Goal: Task Accomplishment & Management: Complete application form

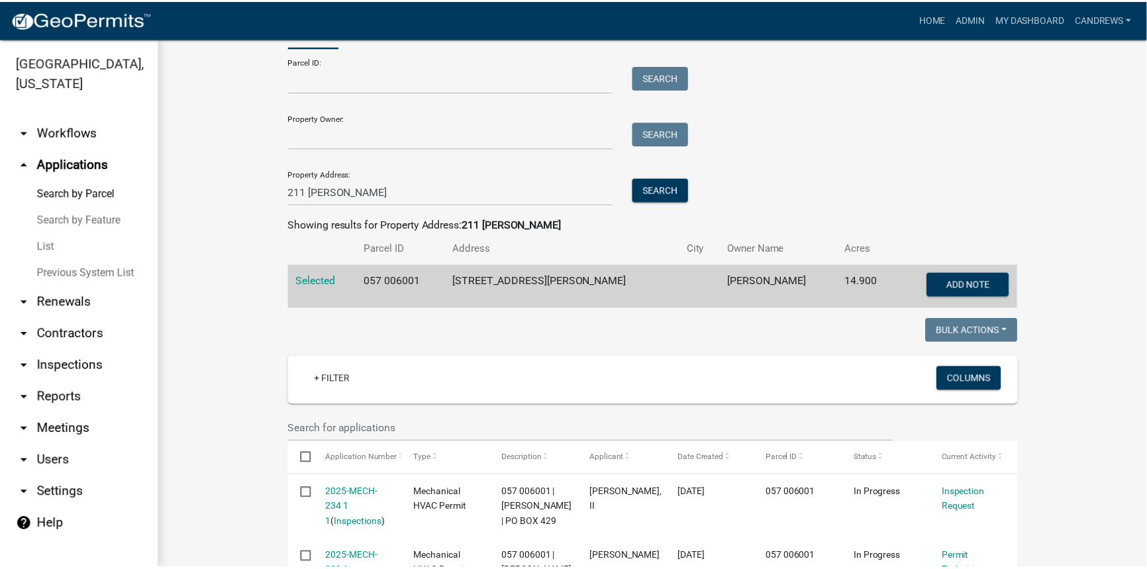
scroll to position [120, 0]
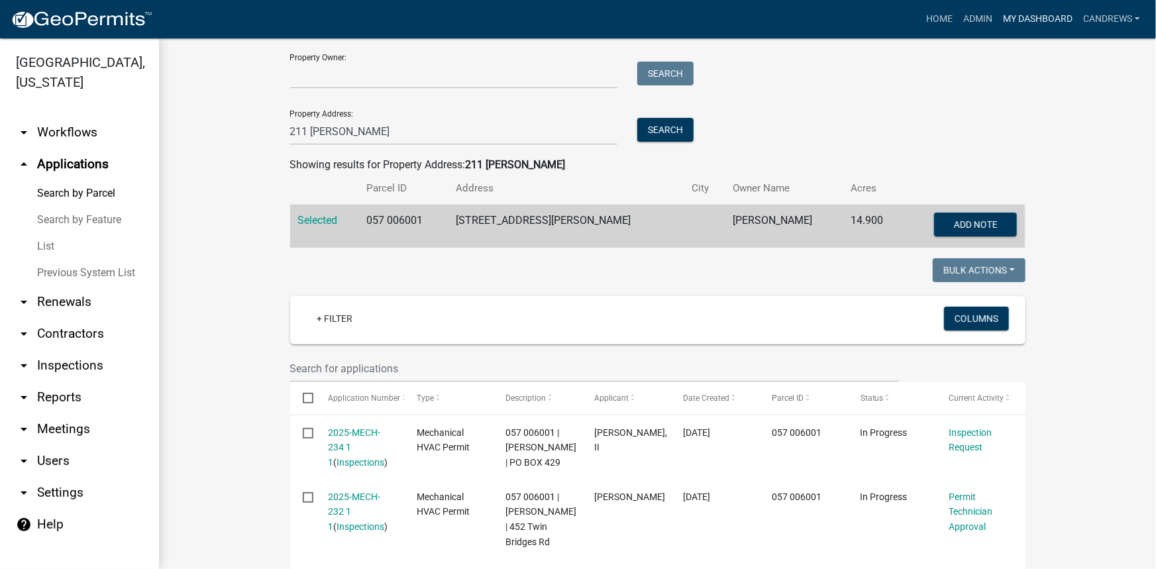
click at [1020, 21] on link "My Dashboard" at bounding box center [1037, 19] width 80 height 25
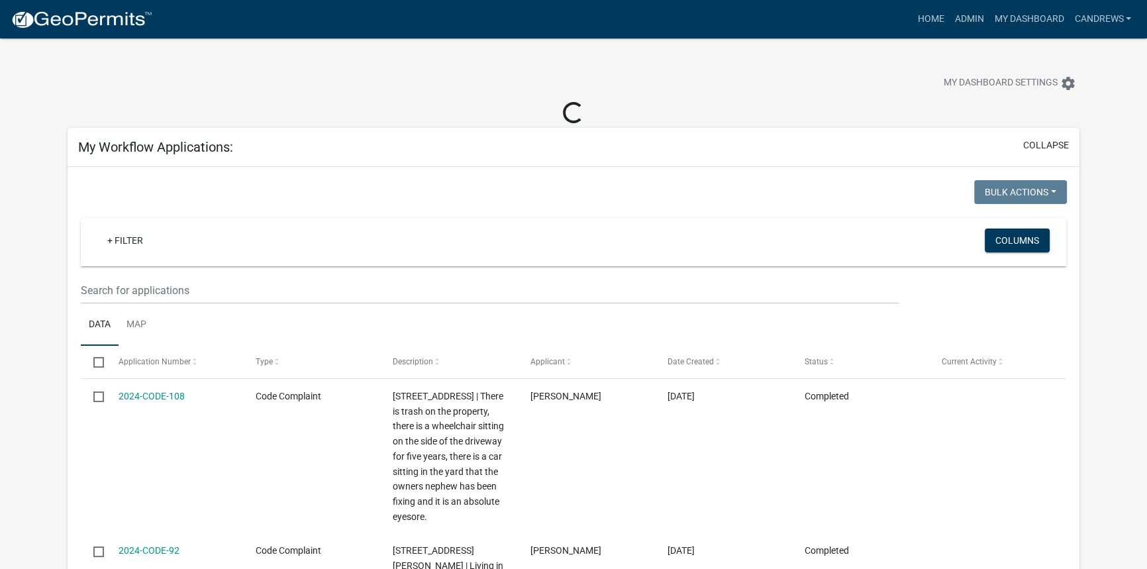
select select "2: 50"
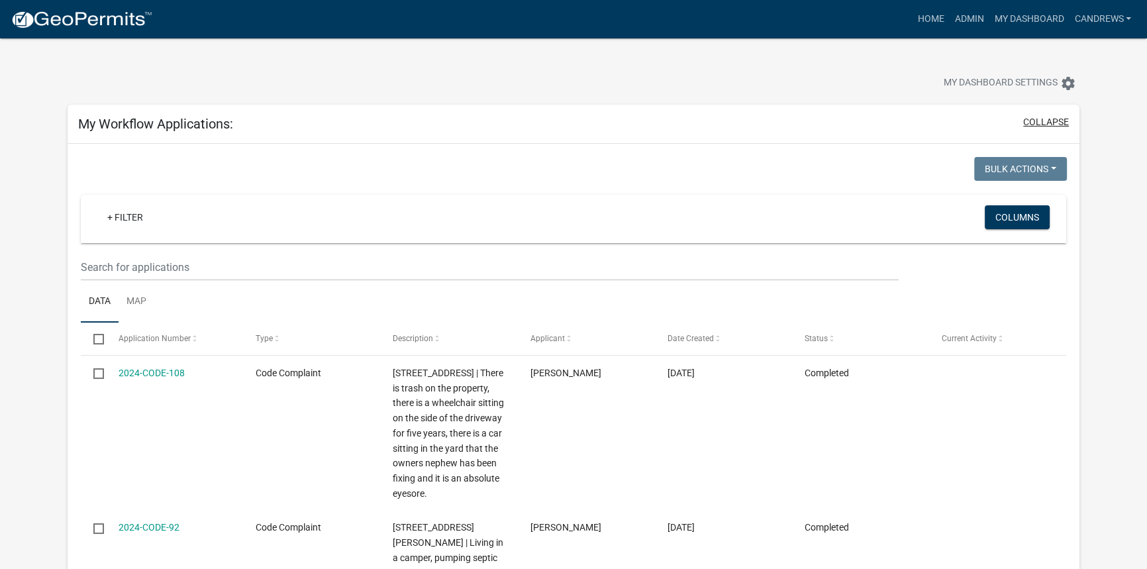
click at [1040, 125] on button "collapse" at bounding box center [1046, 122] width 46 height 14
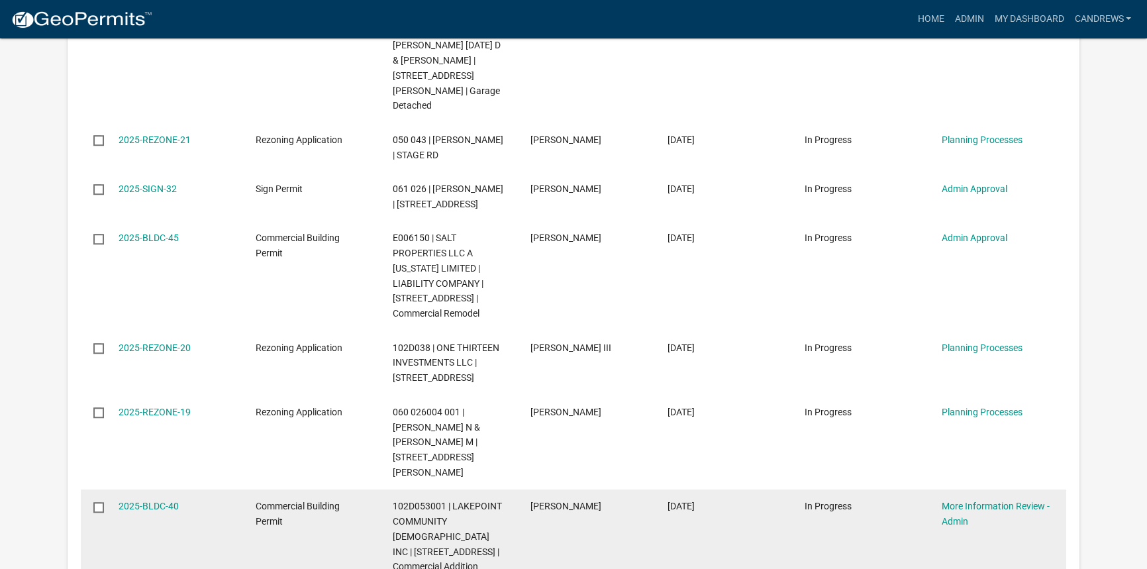
scroll to position [1384, 0]
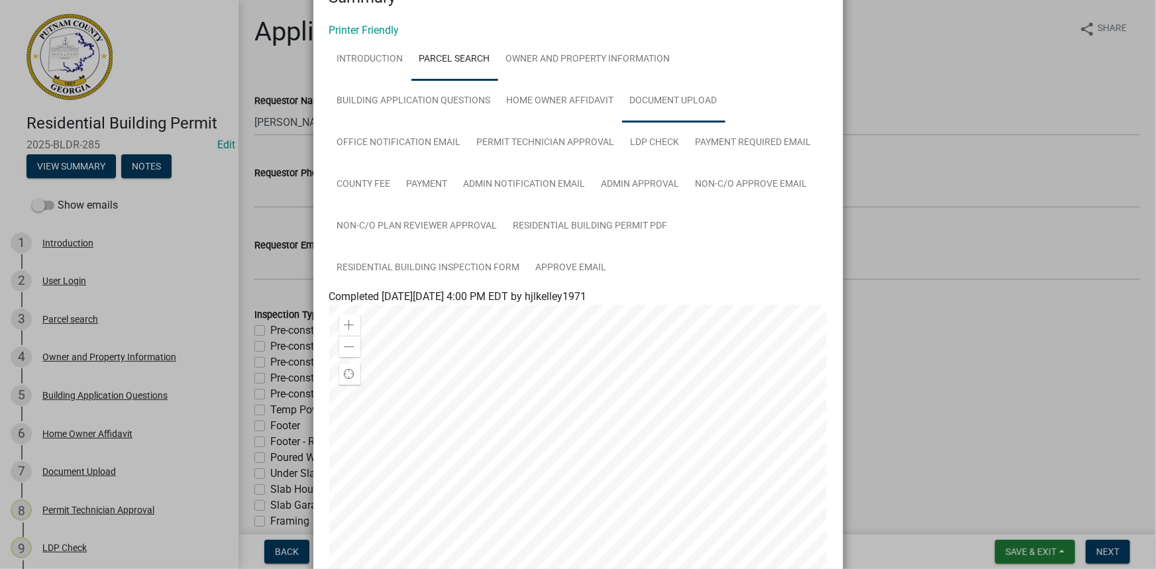
scroll to position [48, 0]
click at [653, 99] on link "Document Upload" at bounding box center [673, 102] width 103 height 42
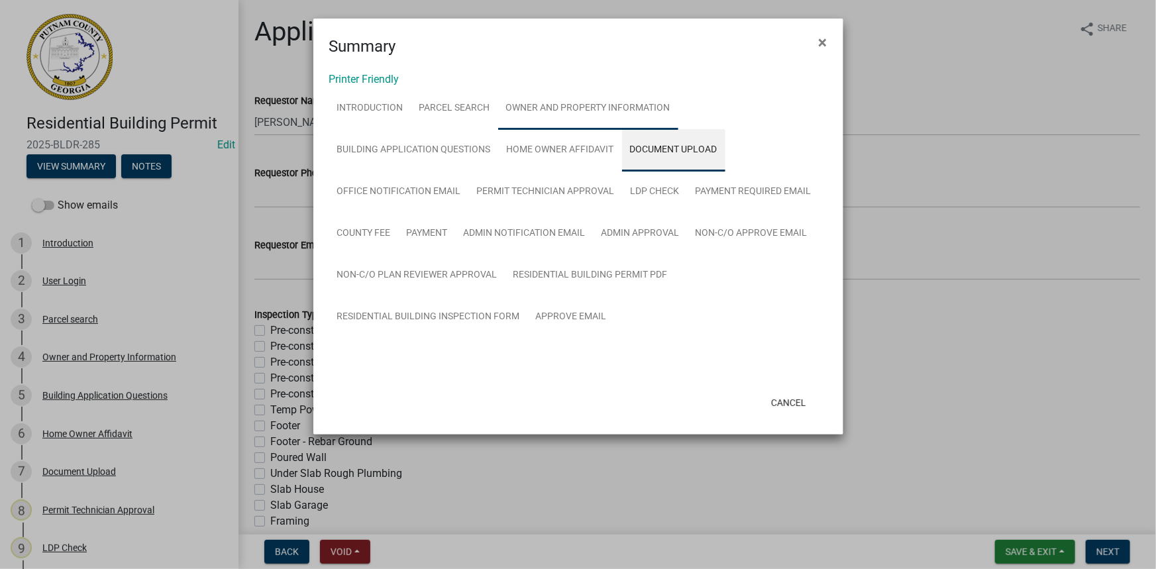
scroll to position [0, 0]
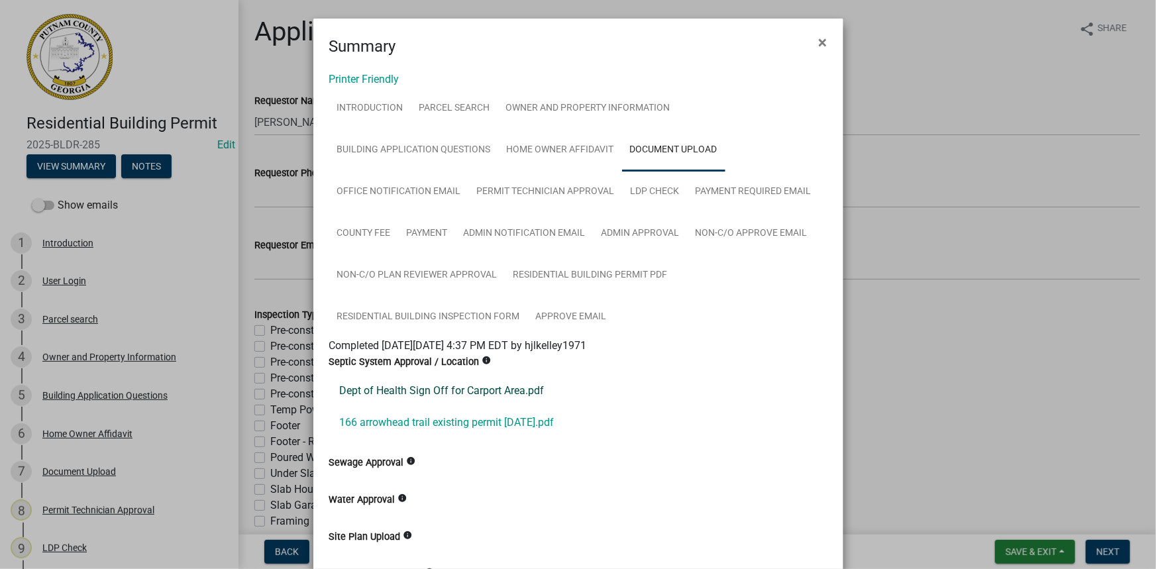
click at [438, 396] on link "Dept of Health Sign Off for Carport Area.pdf" at bounding box center [578, 391] width 498 height 32
click at [442, 426] on link "166 arrowhead trail existing permit 10-22-2024.pdf" at bounding box center [578, 423] width 498 height 32
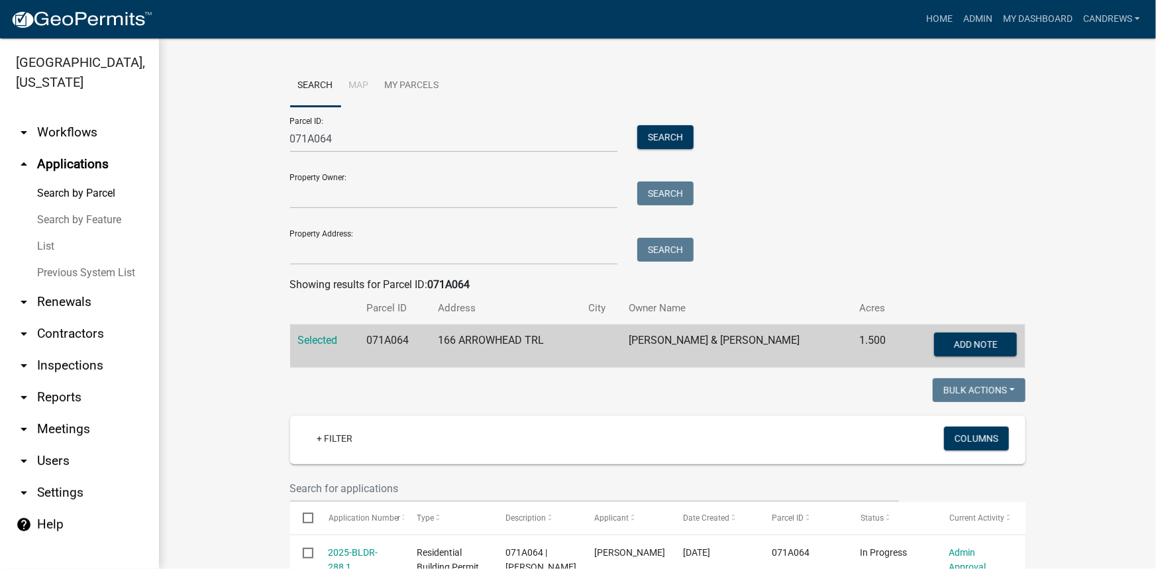
scroll to position [175, 0]
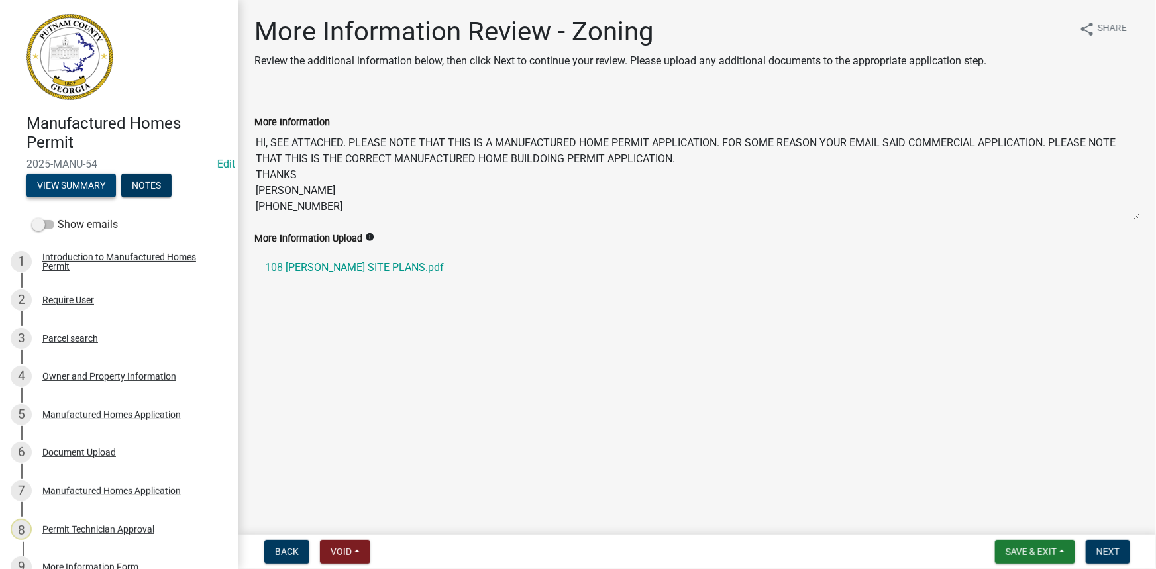
click at [109, 189] on button "View Summary" at bounding box center [70, 186] width 89 height 24
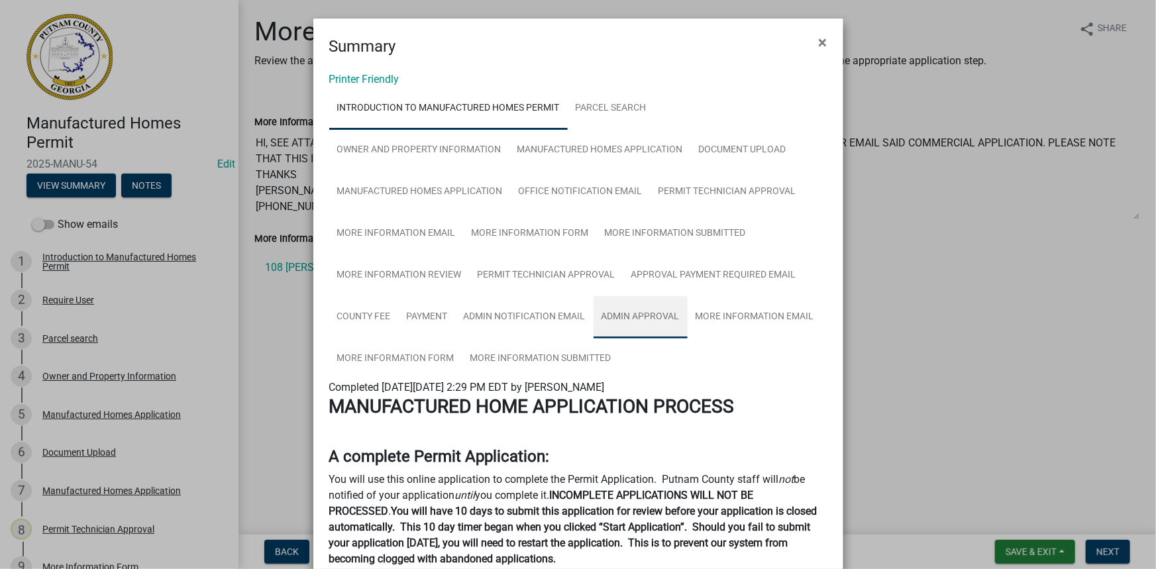
click at [634, 305] on link "Admin Approval" at bounding box center [640, 317] width 94 height 42
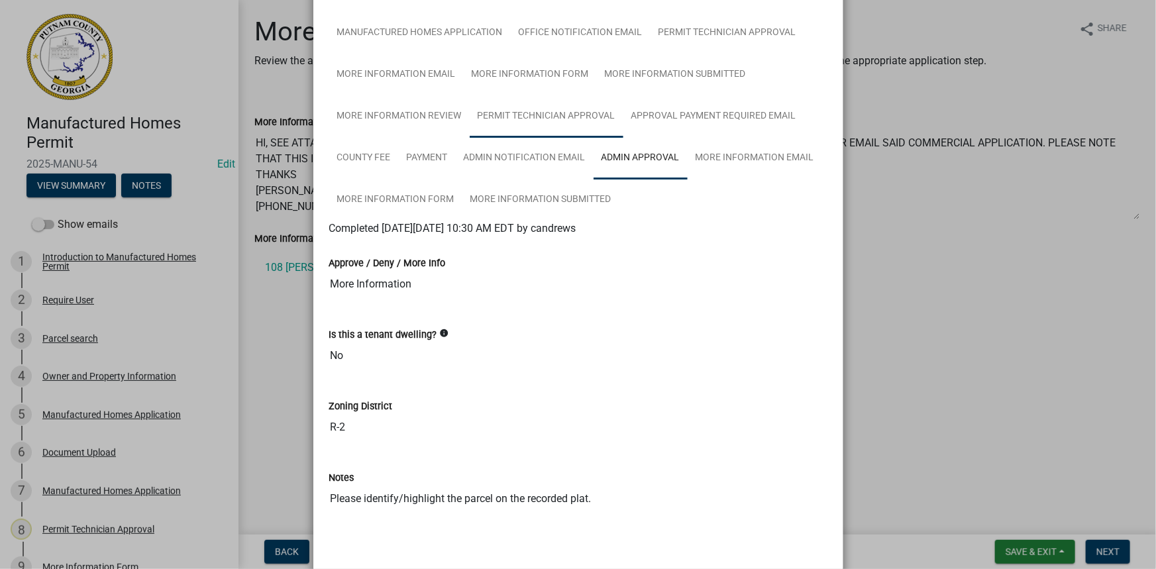
scroll to position [180, 0]
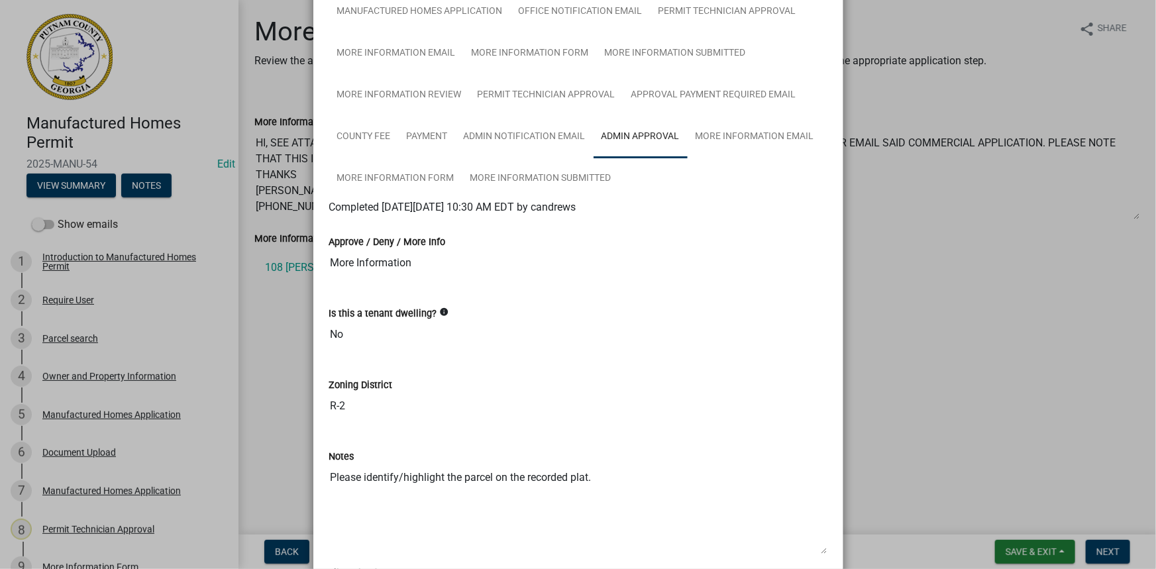
drag, startPoint x: 274, startPoint y: 293, endPoint x: 284, endPoint y: 283, distance: 14.1
click at [278, 293] on ngb-modal-window "Summary × Printer Friendly Introduction to Manufactured Homes Permit Parcel sea…" at bounding box center [578, 284] width 1156 height 569
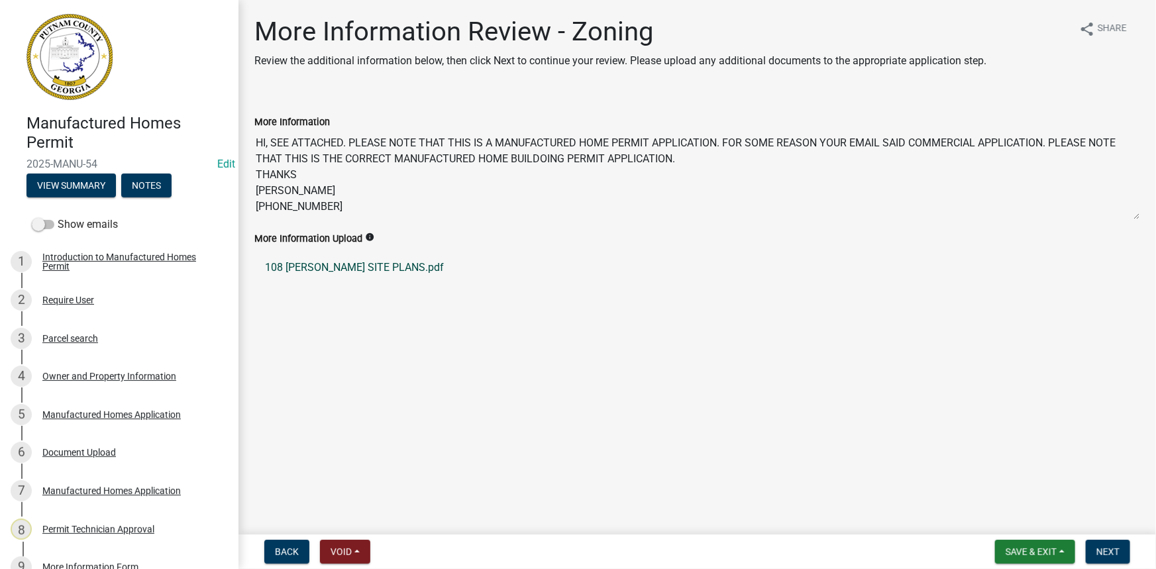
click at [295, 263] on link "108 THOMAS SITE PLANS.pdf" at bounding box center [696, 268] width 885 height 32
click at [97, 455] on div "Document Upload" at bounding box center [79, 452] width 74 height 9
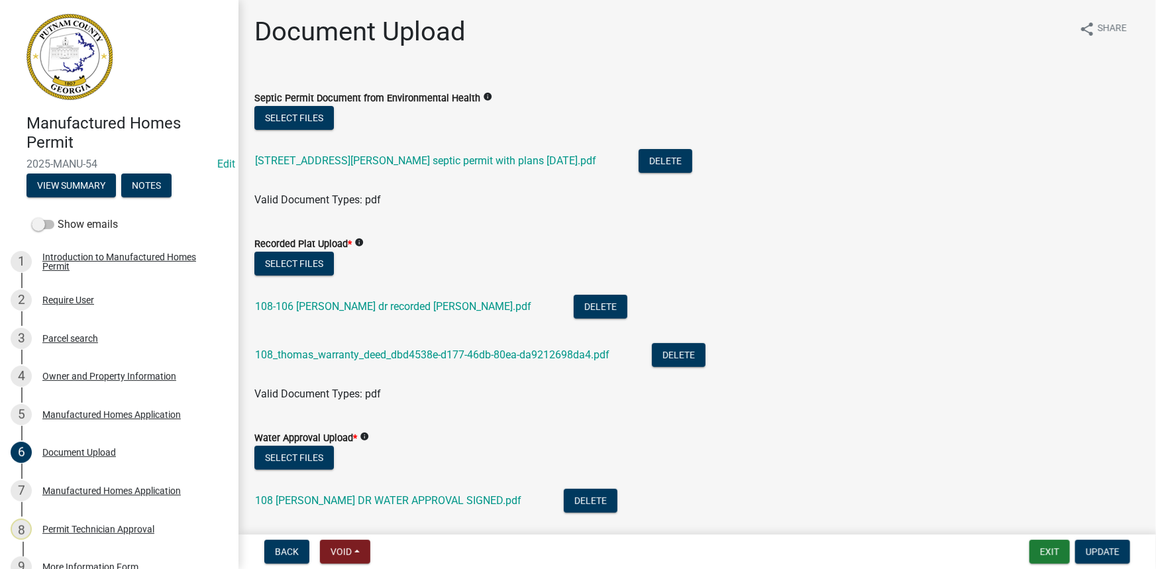
scroll to position [120, 0]
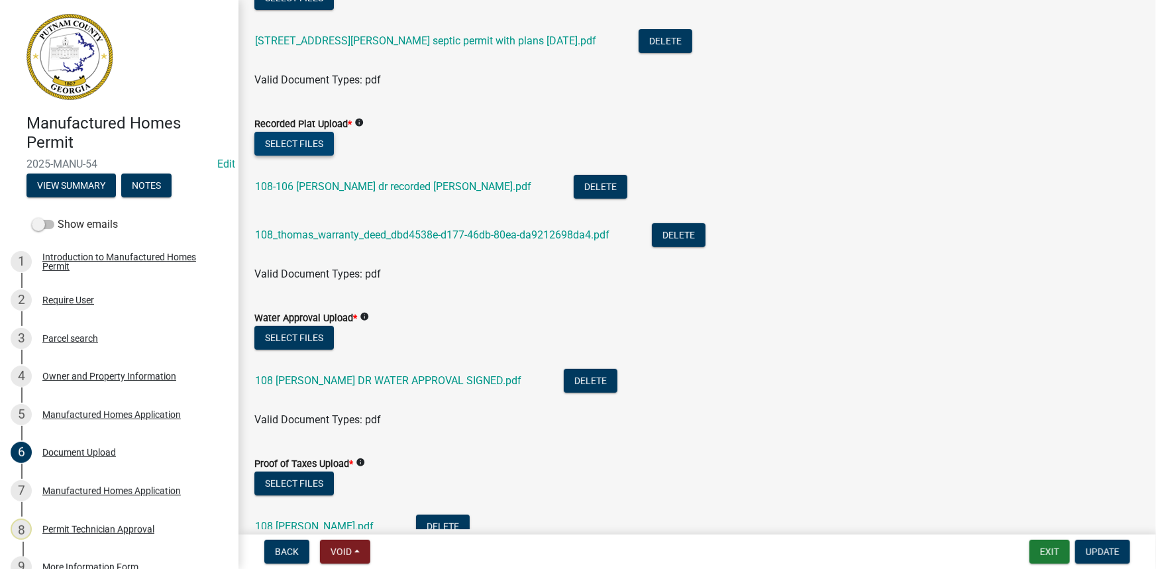
click at [306, 142] on button "Select files" at bounding box center [293, 144] width 79 height 24
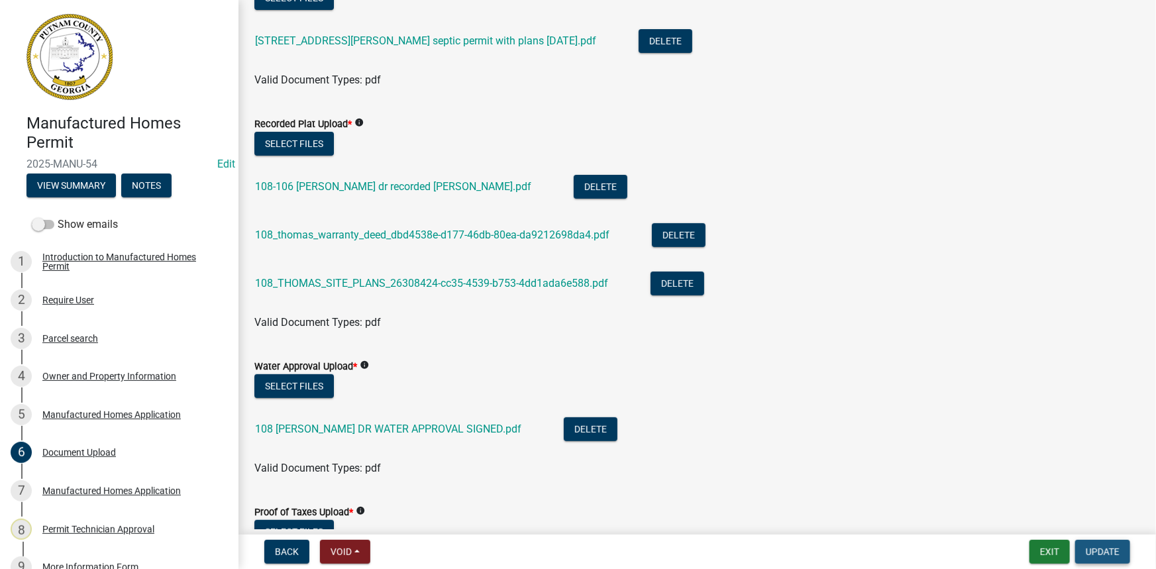
click at [1093, 552] on span "Update" at bounding box center [1102, 551] width 34 height 11
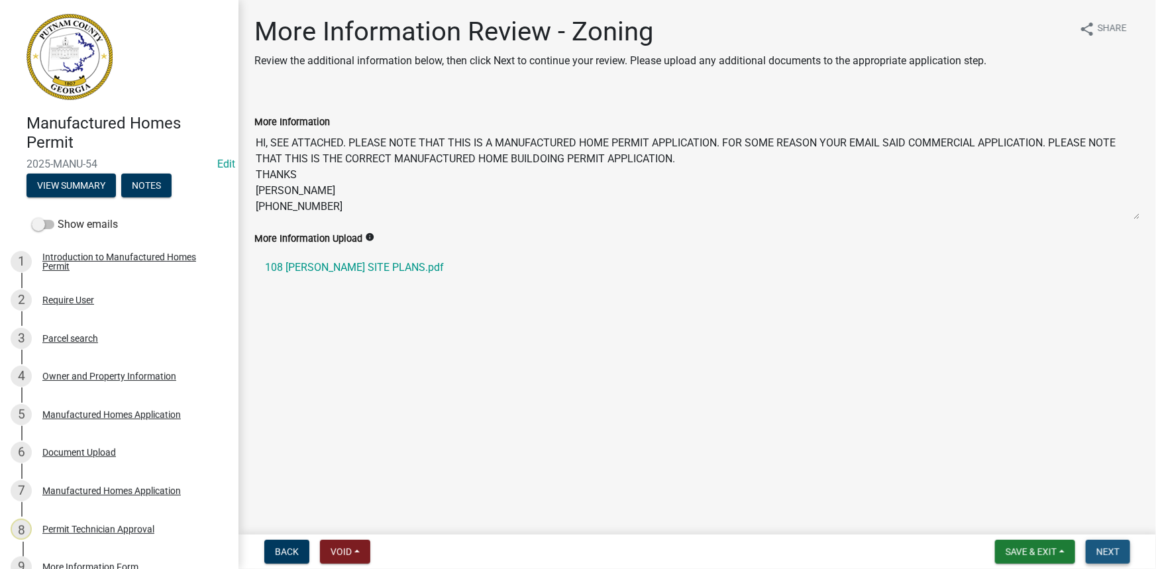
click at [1086, 544] on button "Next" at bounding box center [1107, 552] width 44 height 24
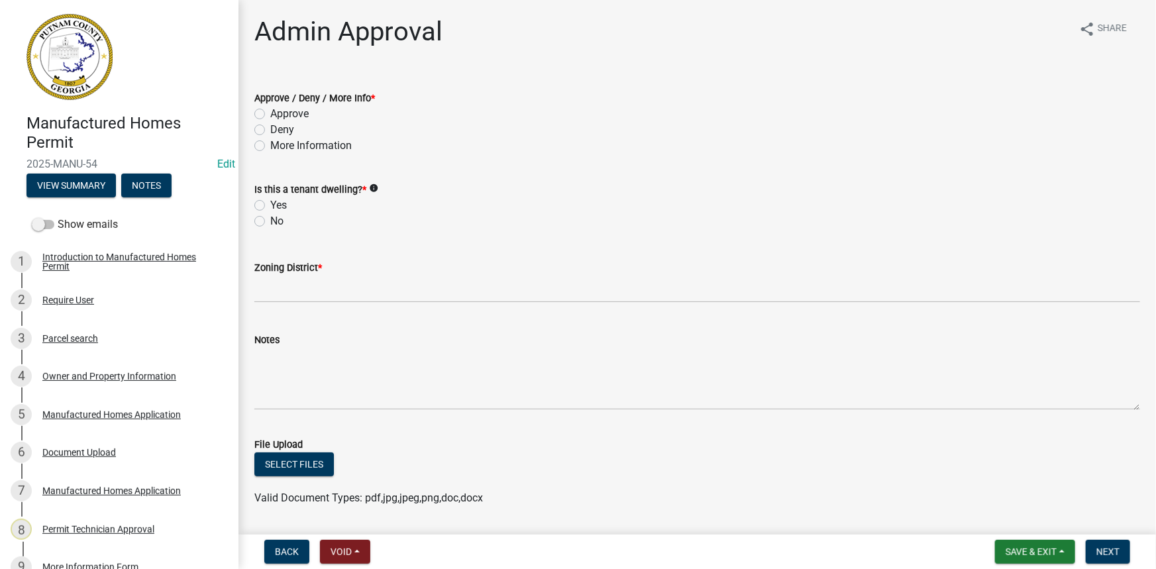
click at [280, 107] on label "Approve" at bounding box center [289, 114] width 38 height 16
click at [279, 107] on input "Approve" at bounding box center [274, 110] width 9 height 9
radio input "true"
click at [272, 224] on label "No" at bounding box center [276, 221] width 13 height 16
click at [272, 222] on input "No" at bounding box center [274, 217] width 9 height 9
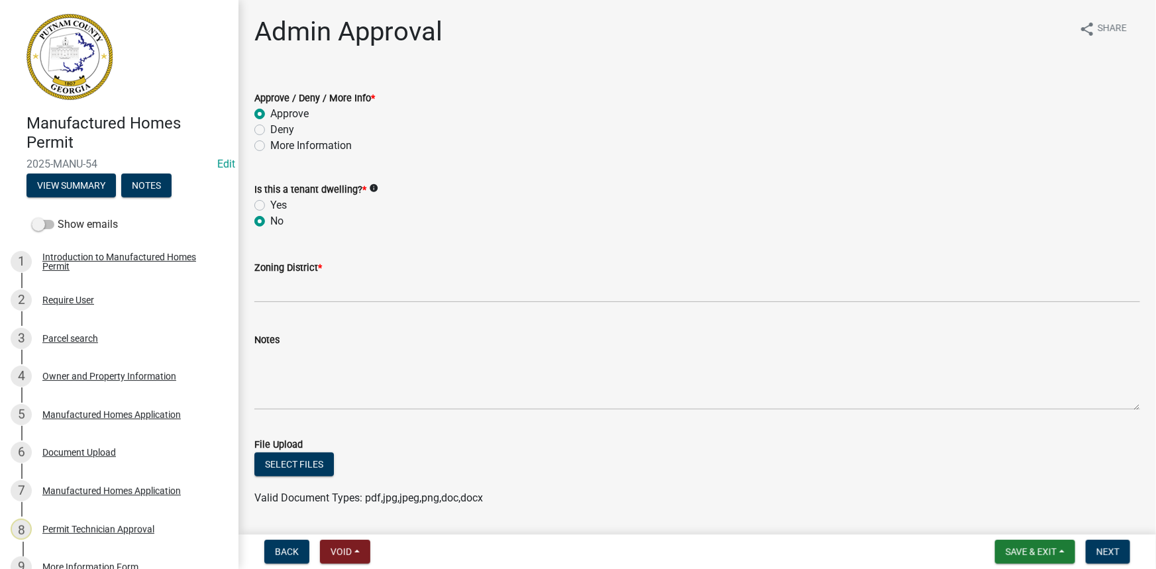
radio input "true"
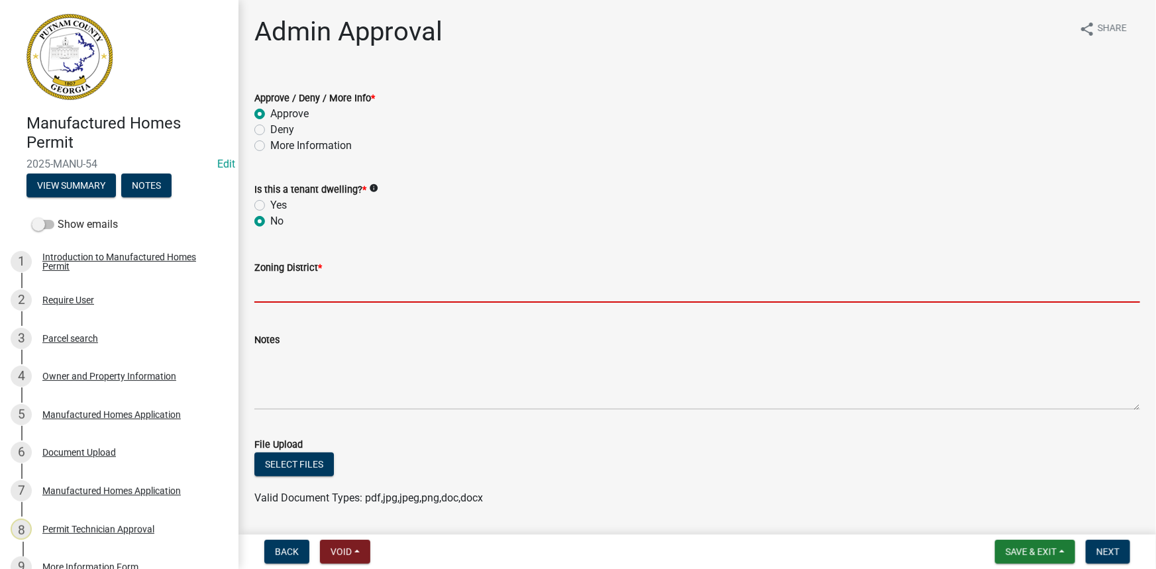
drag, startPoint x: 275, startPoint y: 276, endPoint x: 274, endPoint y: 283, distance: 7.4
click at [274, 281] on input "Zoning District *" at bounding box center [696, 288] width 885 height 27
type input "R-2"
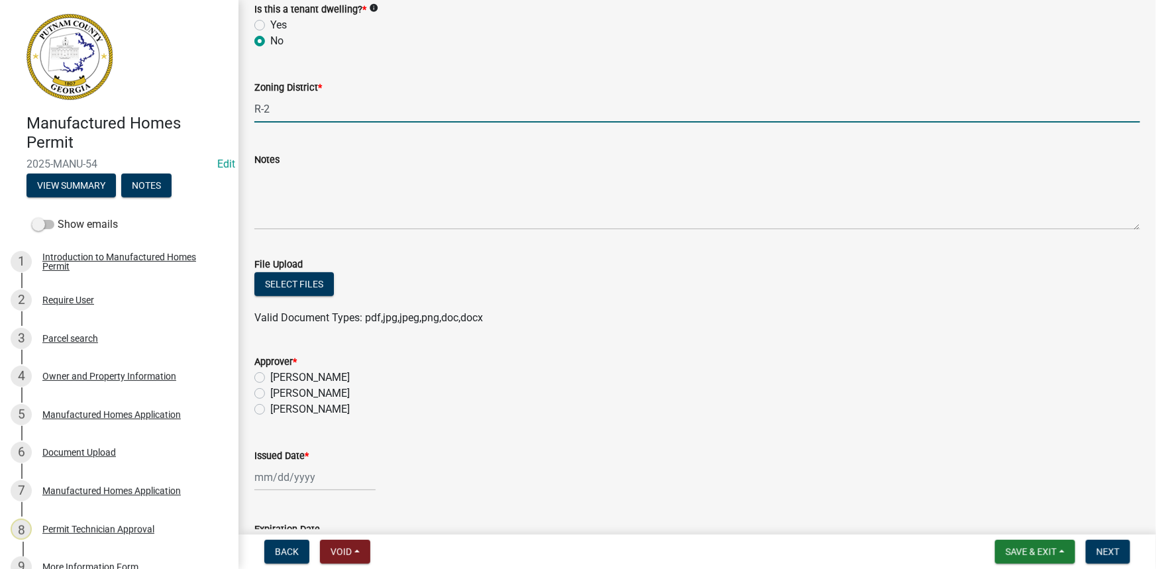
scroll to position [301, 0]
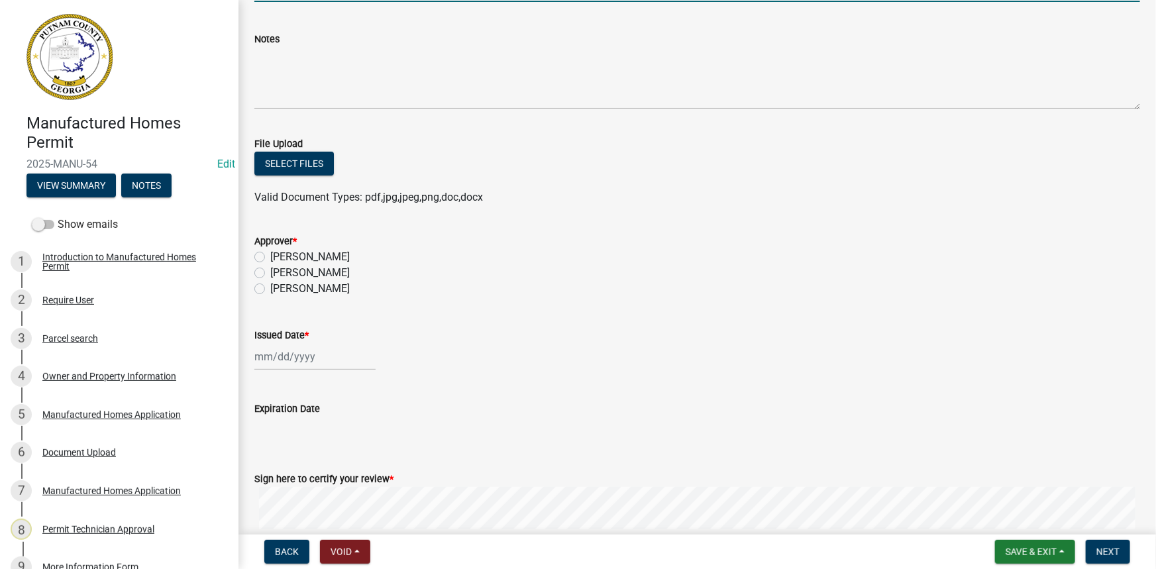
click at [330, 274] on label "[PERSON_NAME]" at bounding box center [309, 273] width 79 height 16
click at [279, 274] on input "[PERSON_NAME]" at bounding box center [274, 269] width 9 height 9
radio input "true"
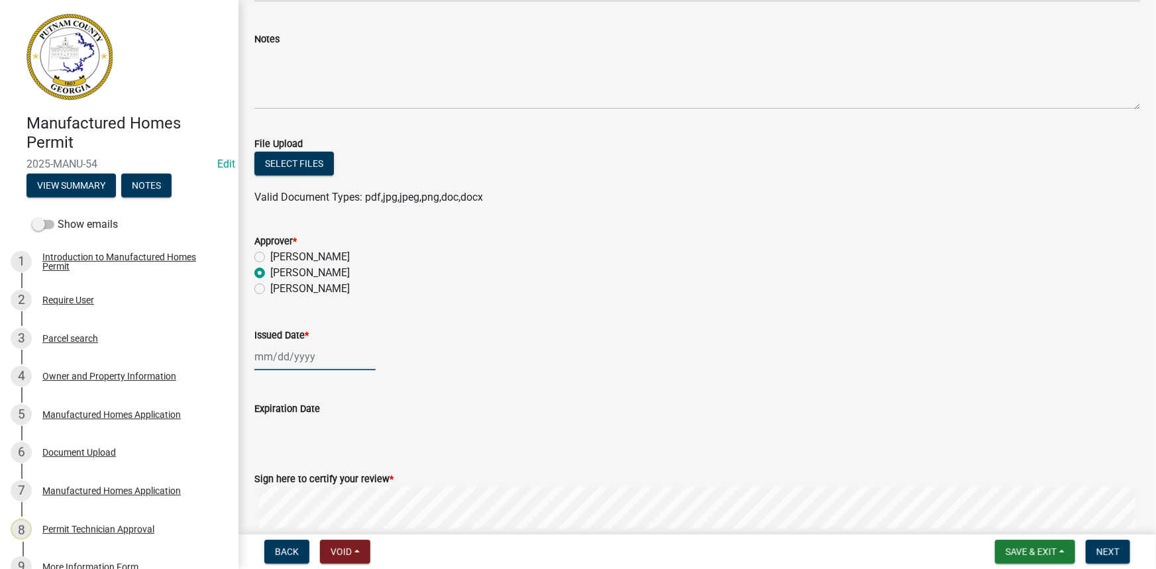
click at [293, 362] on div at bounding box center [314, 356] width 121 height 27
select select "10"
select select "2025"
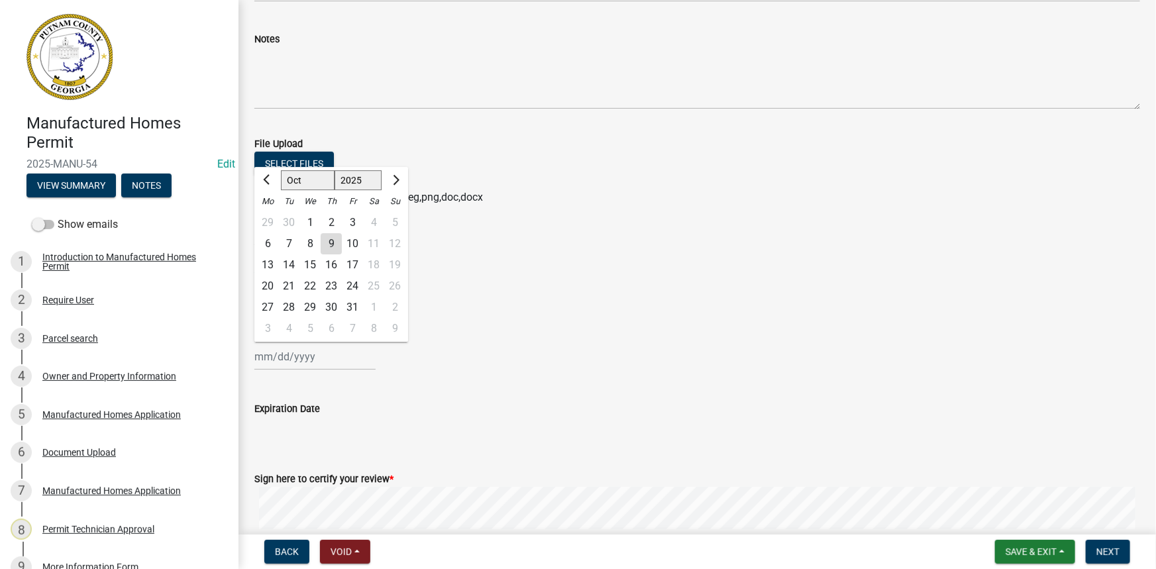
click at [326, 239] on div "9" at bounding box center [331, 243] width 21 height 21
type input "10/09/2025"
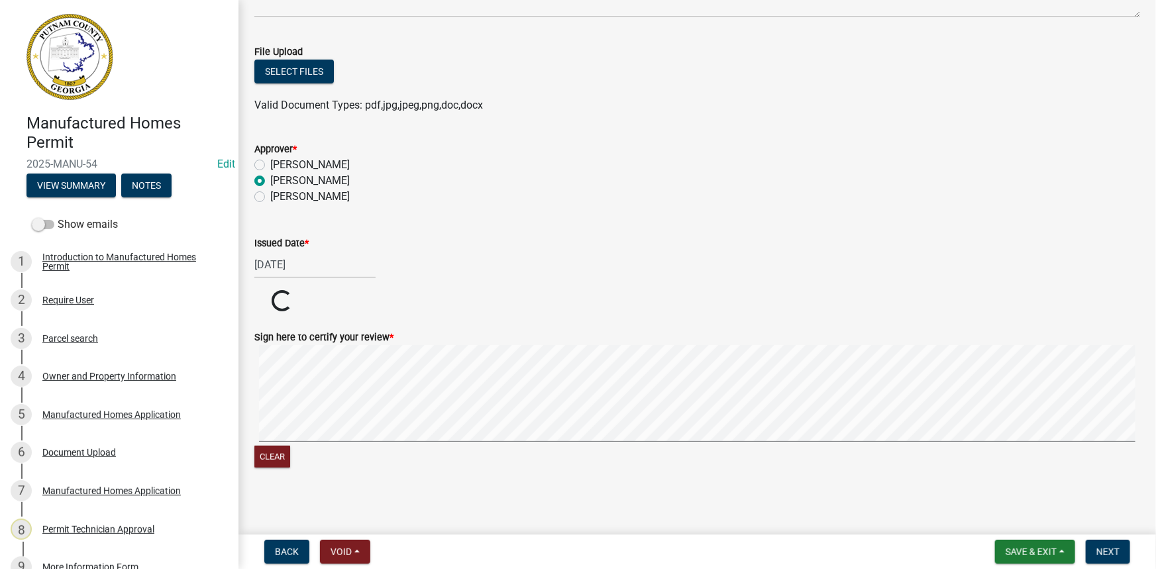
scroll to position [397, 0]
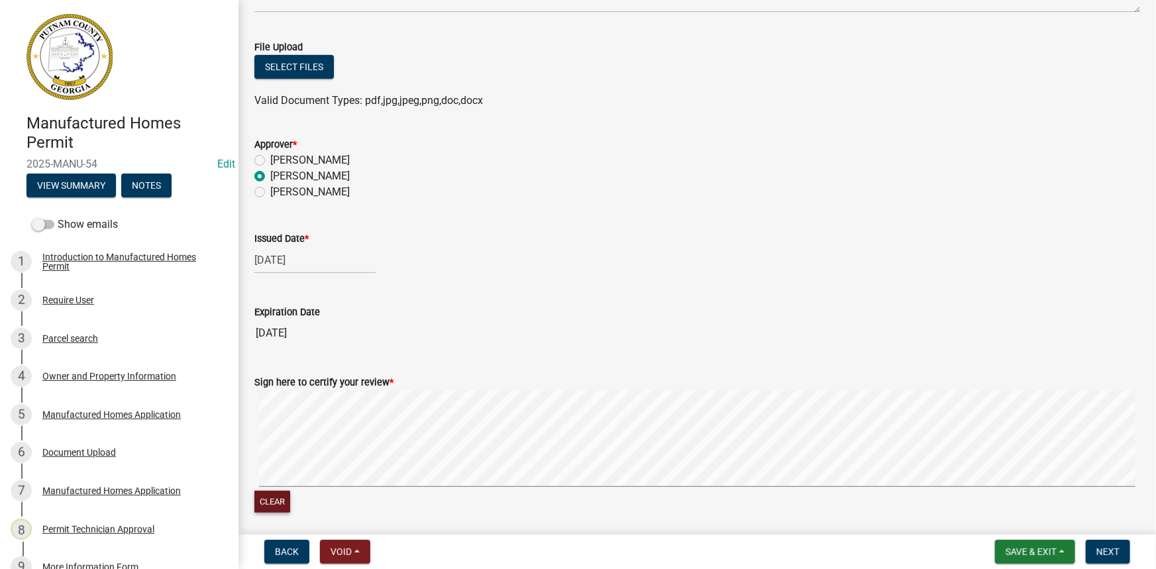
click at [272, 503] on button "Clear" at bounding box center [272, 502] width 36 height 22
click at [1115, 548] on span "Next" at bounding box center [1107, 551] width 23 height 11
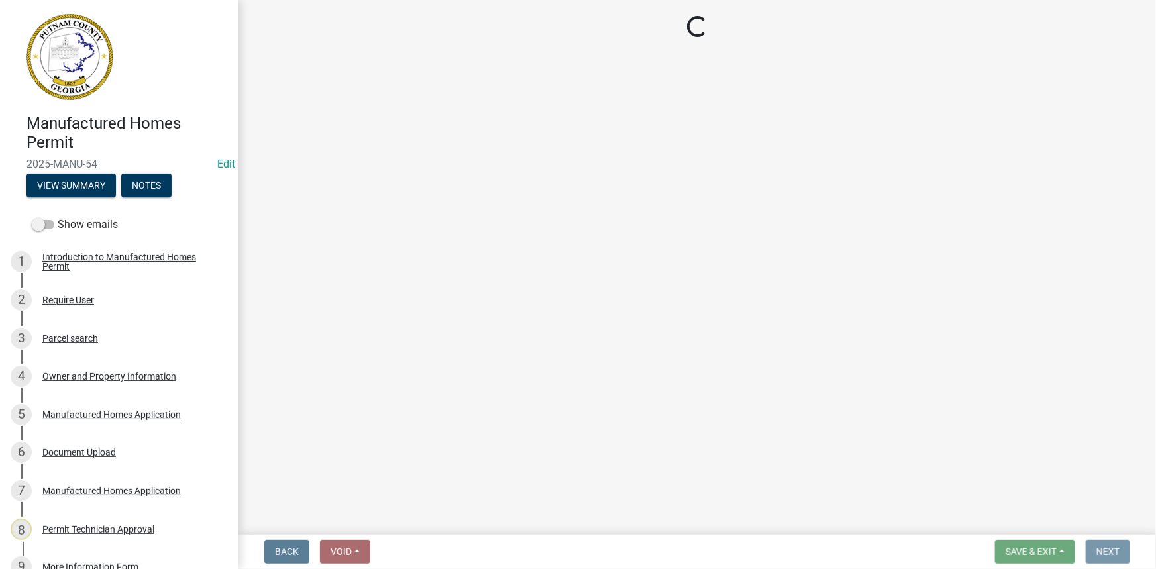
scroll to position [0, 0]
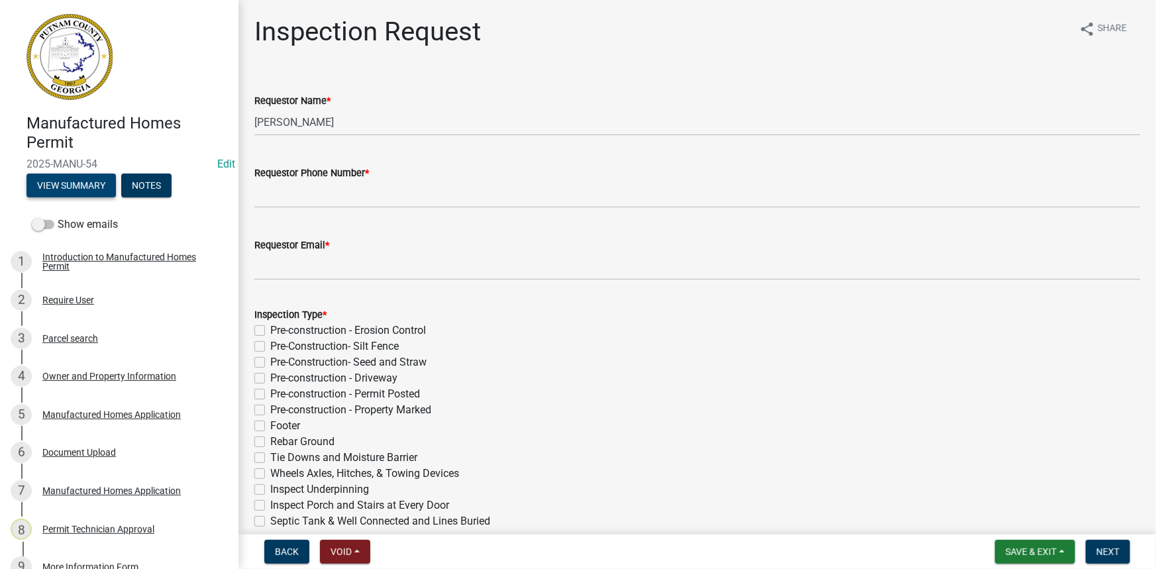
click at [98, 181] on button "View Summary" at bounding box center [70, 186] width 89 height 24
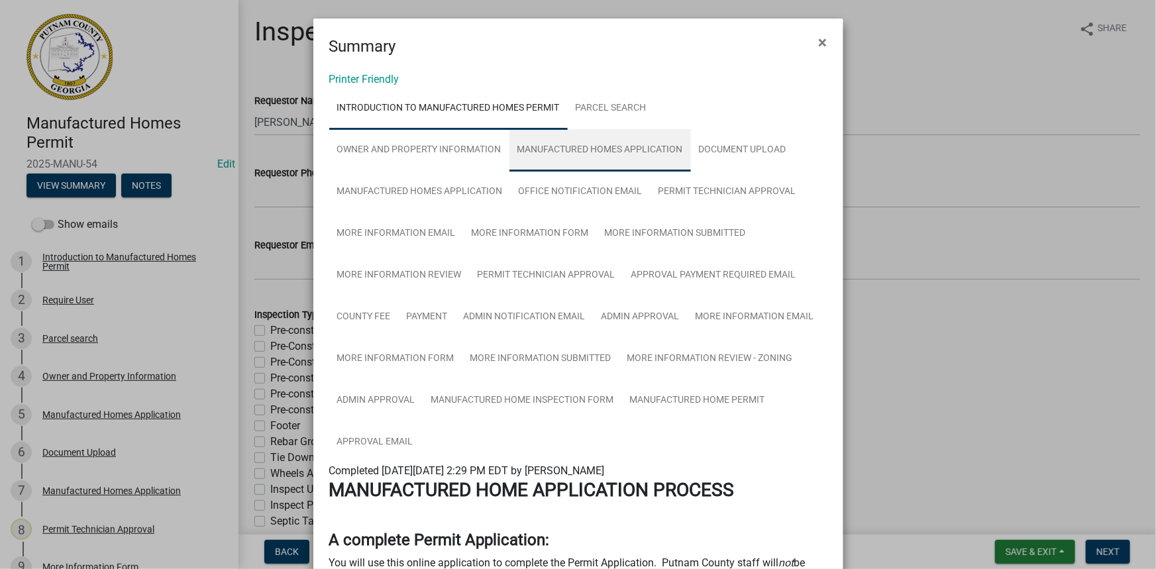
click at [545, 156] on link "Manufactured Homes Application" at bounding box center [599, 150] width 181 height 42
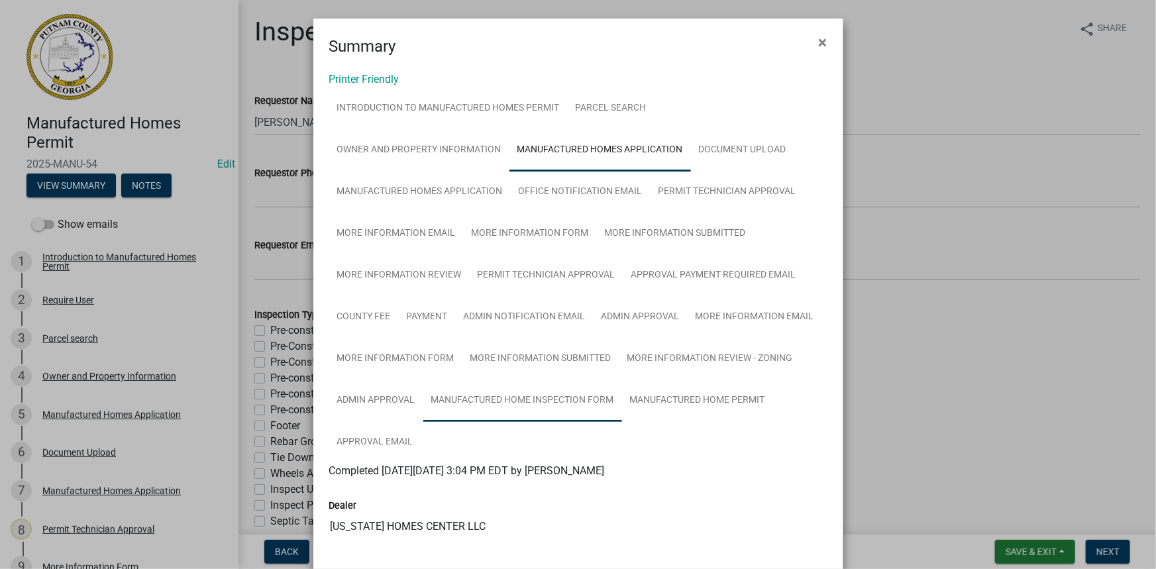
click at [528, 404] on link "Manufactured Home Inspection Form" at bounding box center [522, 400] width 199 height 42
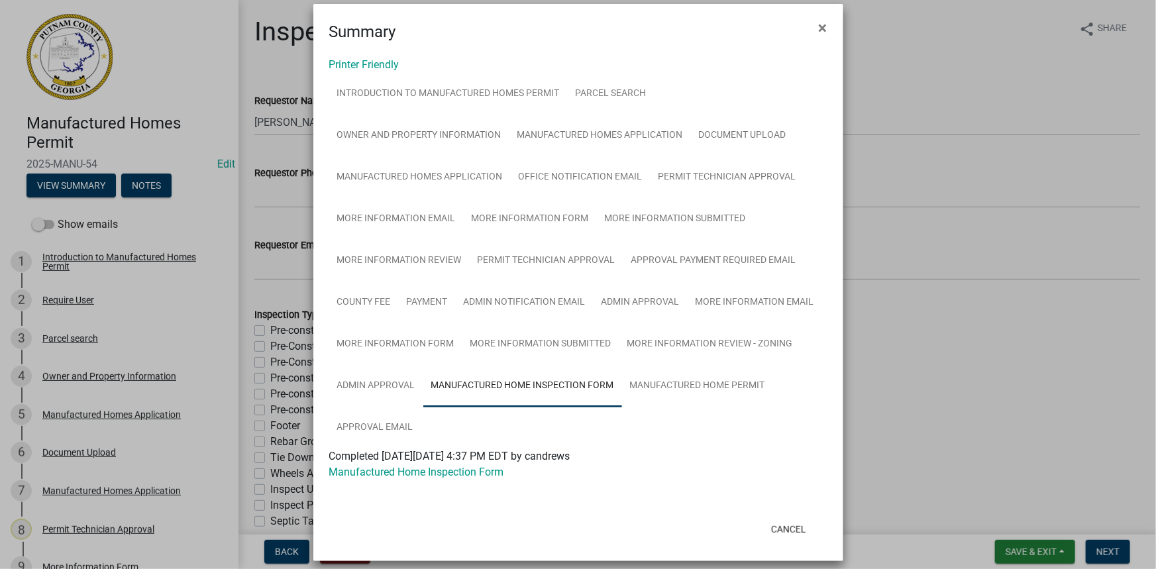
scroll to position [23, 0]
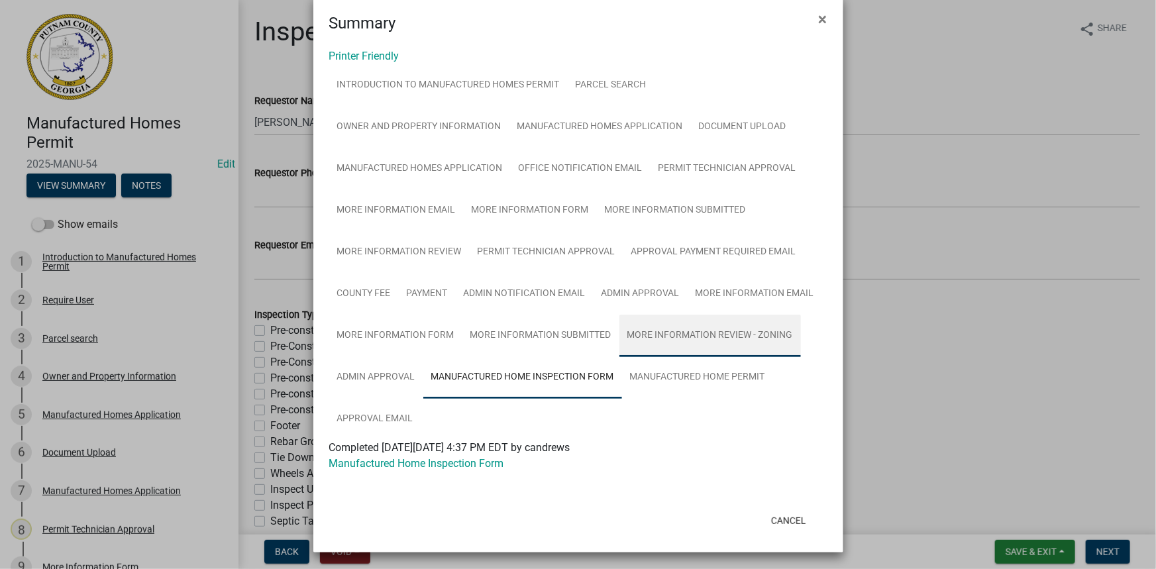
click at [732, 341] on link "More Information Review - Zoning" at bounding box center [709, 336] width 181 height 42
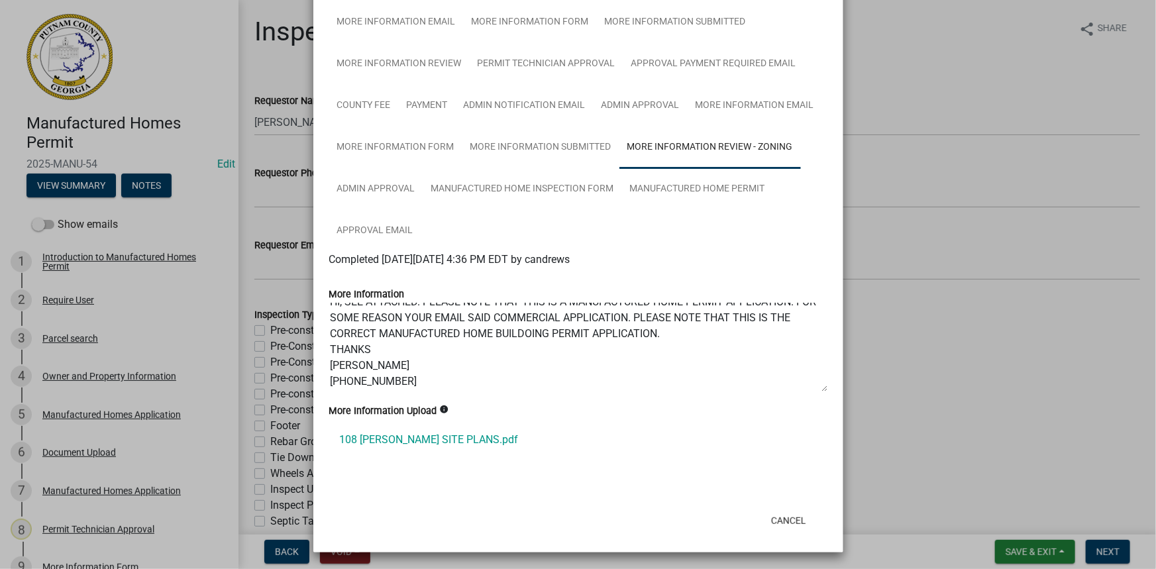
scroll to position [16, 0]
click at [448, 435] on link "108 THOMAS SITE PLANS.pdf" at bounding box center [578, 440] width 498 height 32
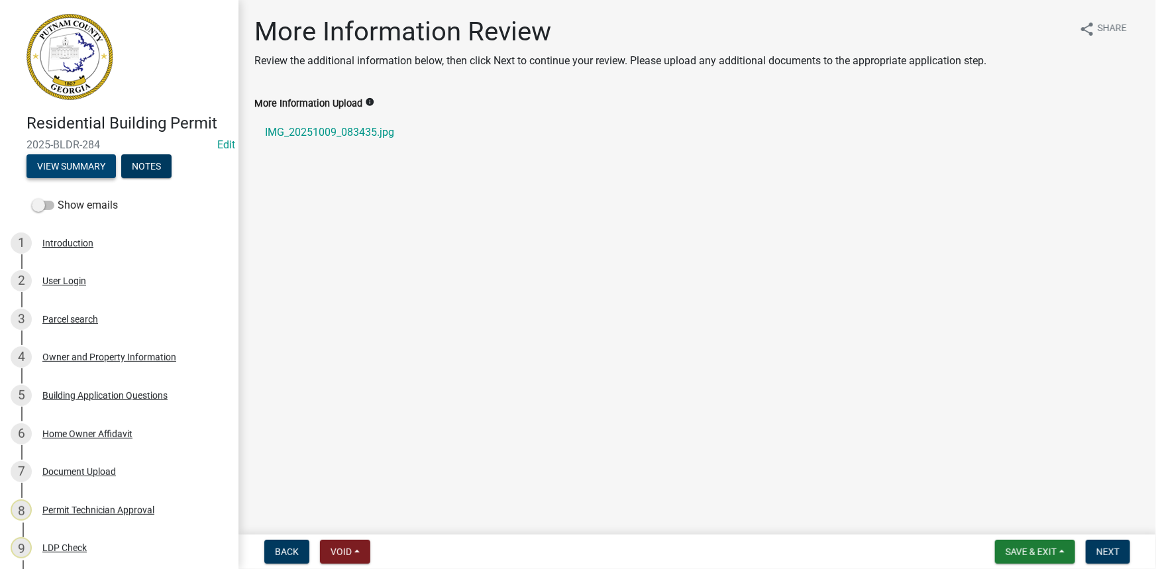
click at [98, 169] on button "View Summary" at bounding box center [70, 166] width 89 height 24
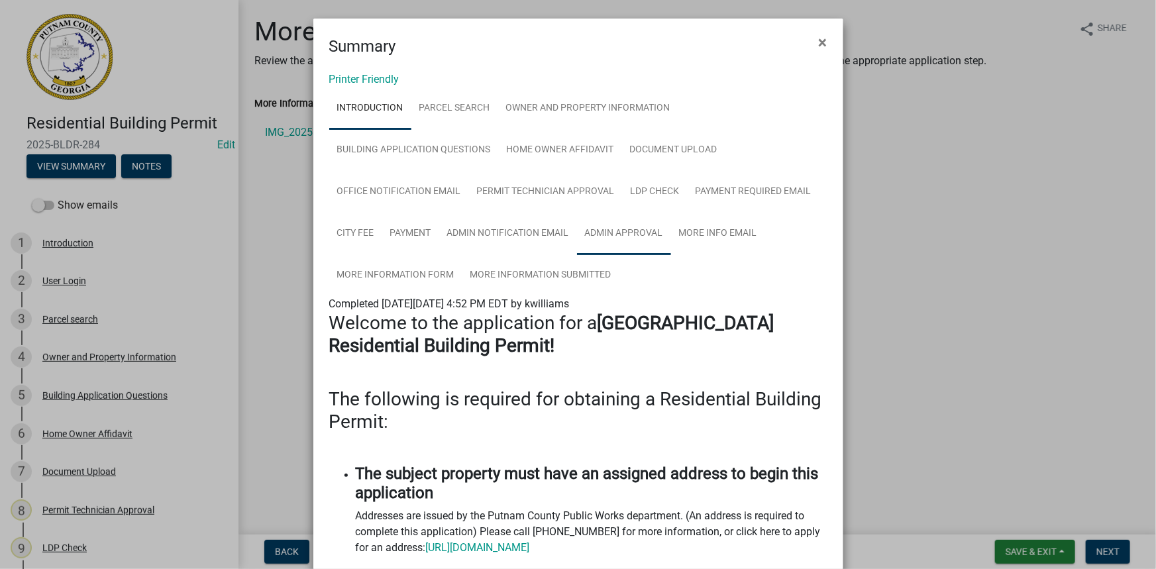
click at [608, 231] on link "Admin Approval" at bounding box center [624, 234] width 94 height 42
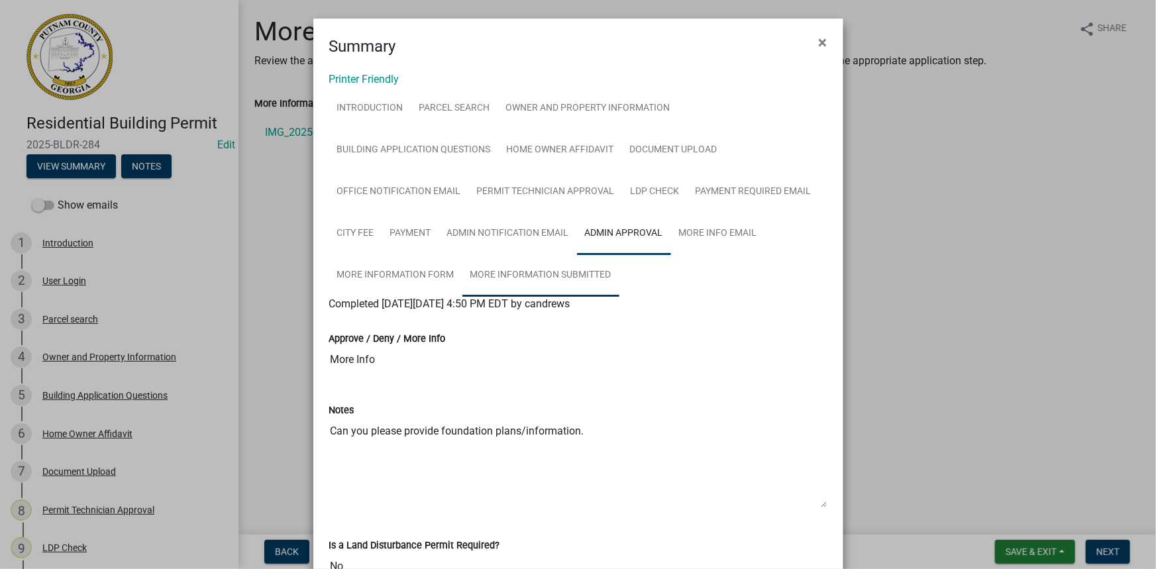
click at [552, 270] on link "More Information Submitted" at bounding box center [540, 275] width 157 height 42
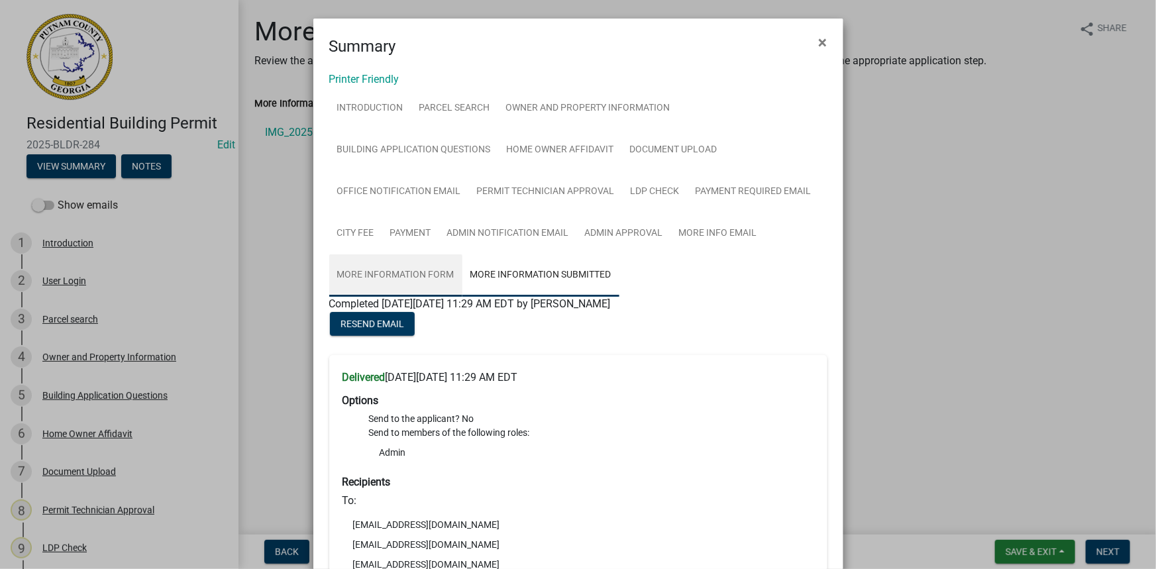
click at [421, 278] on link "More Information Form" at bounding box center [395, 275] width 133 height 42
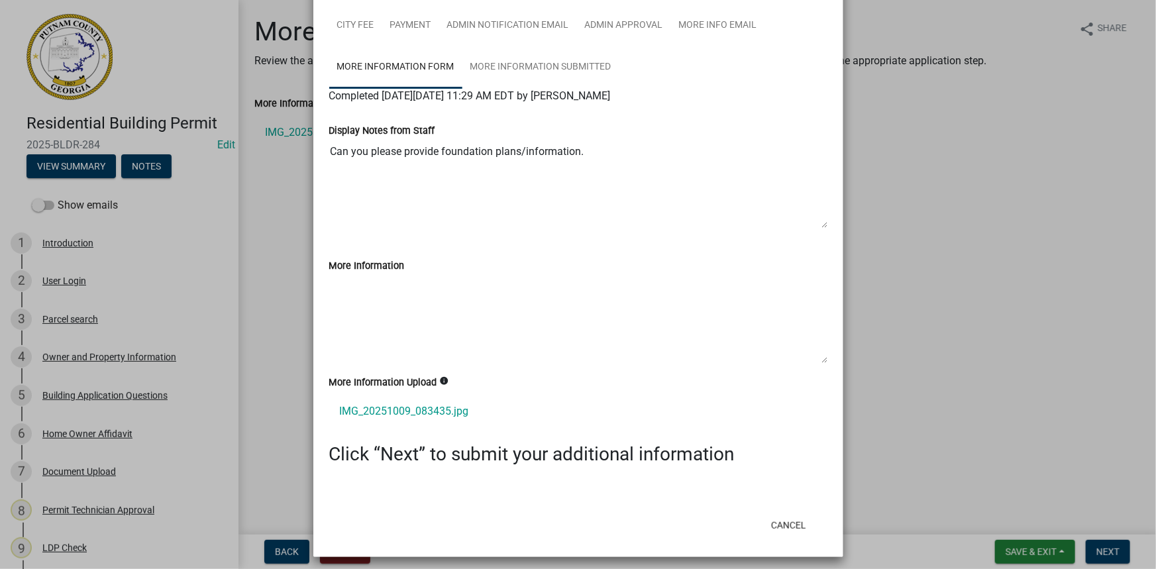
scroll to position [213, 0]
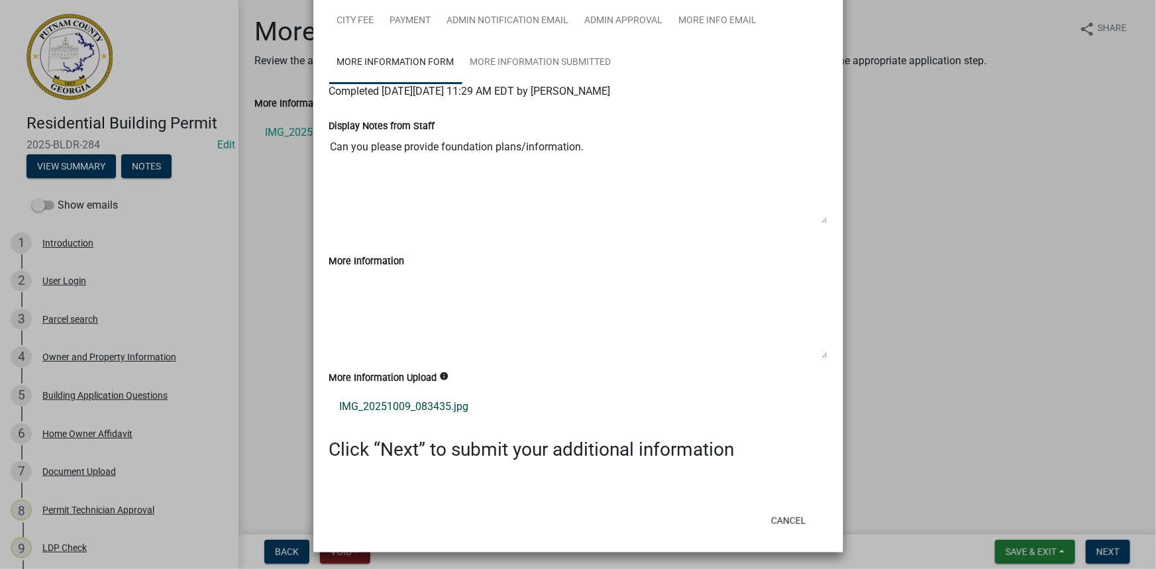
click at [433, 403] on link "IMG_20251009_083435.jpg" at bounding box center [578, 407] width 498 height 32
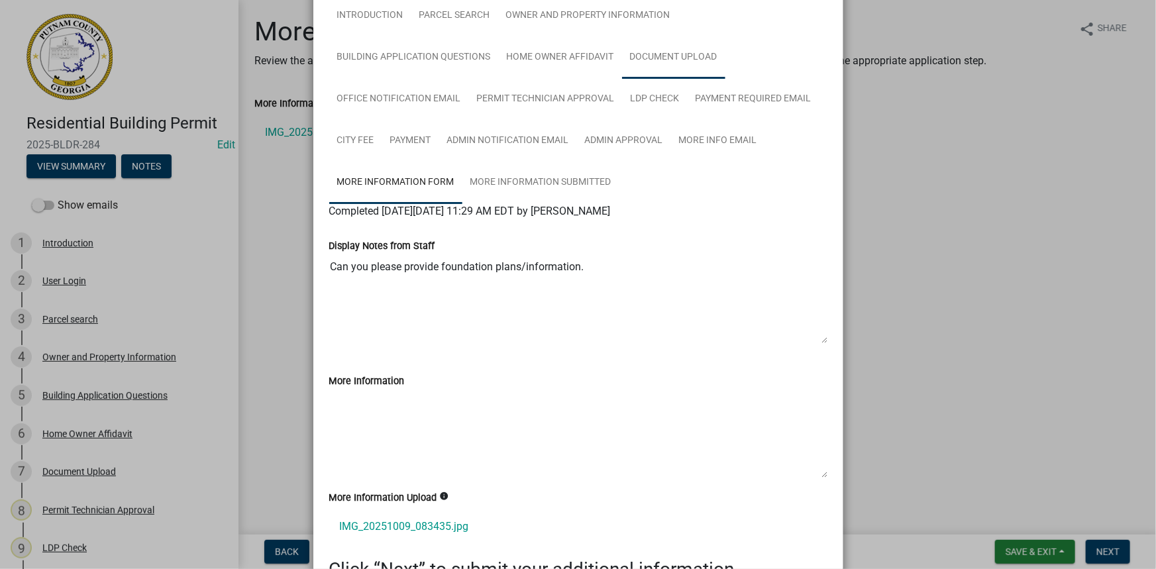
scroll to position [0, 0]
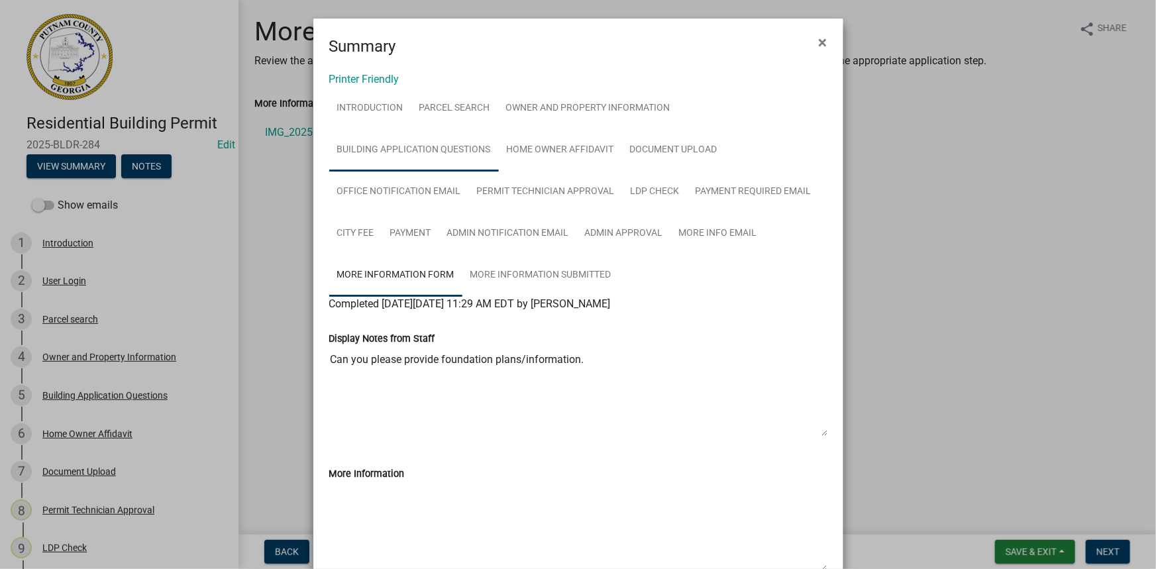
click at [444, 144] on link "Building Application Questions" at bounding box center [414, 150] width 170 height 42
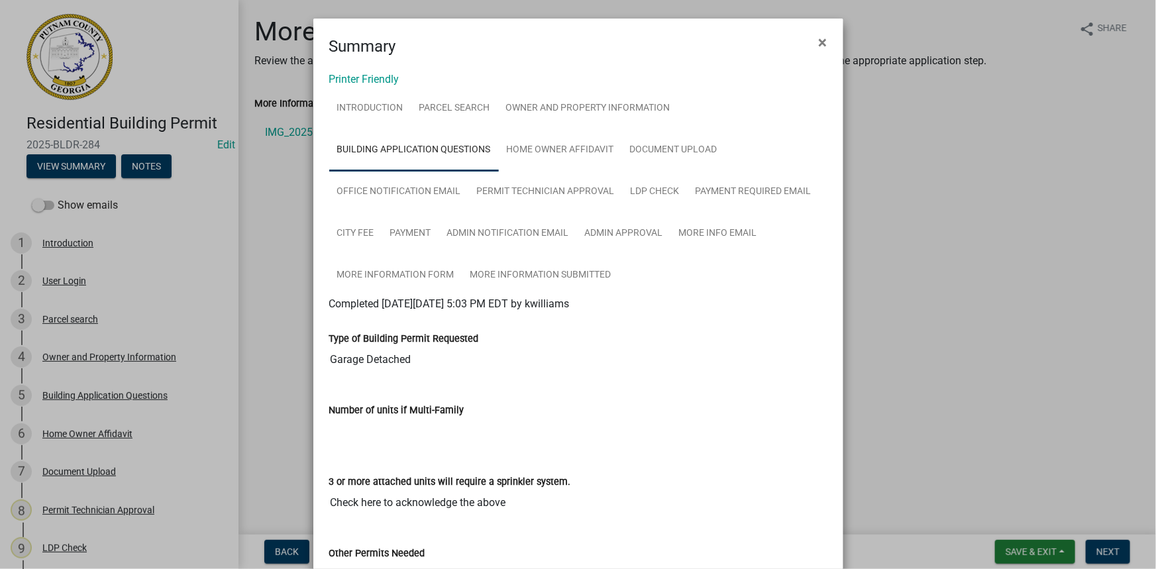
drag, startPoint x: 924, startPoint y: 192, endPoint x: 922, endPoint y: 201, distance: 9.5
click at [924, 192] on ngb-modal-window "Summary × Printer Friendly Introduction Parcel search Owner and Property Inform…" at bounding box center [578, 284] width 1156 height 569
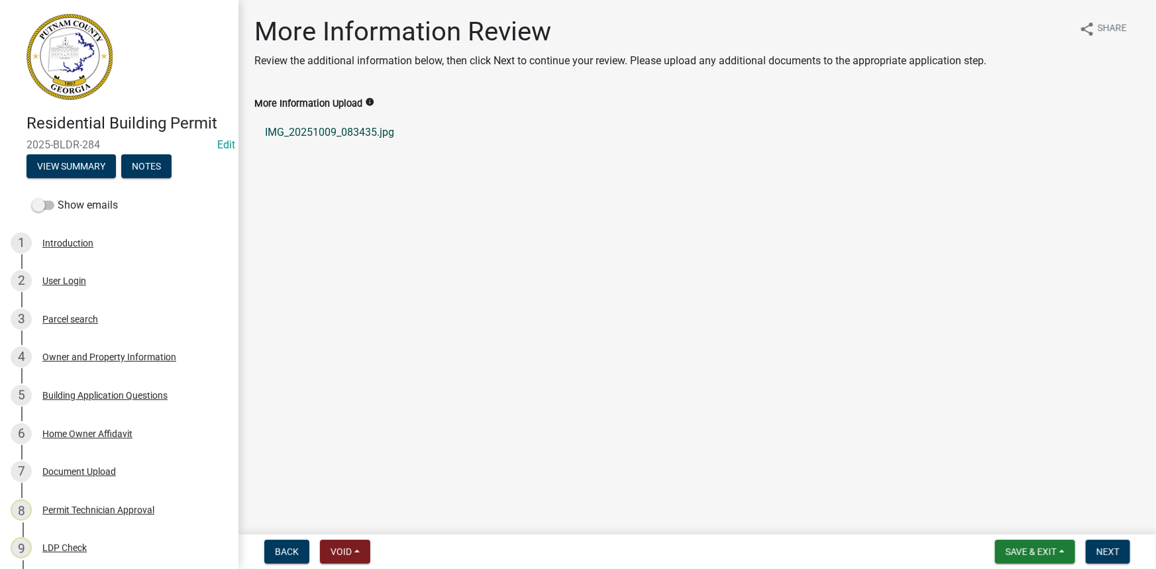
click at [382, 136] on link "IMG_20251009_083435.jpg" at bounding box center [696, 133] width 885 height 32
click at [115, 465] on div "7 Document Upload" at bounding box center [114, 471] width 207 height 21
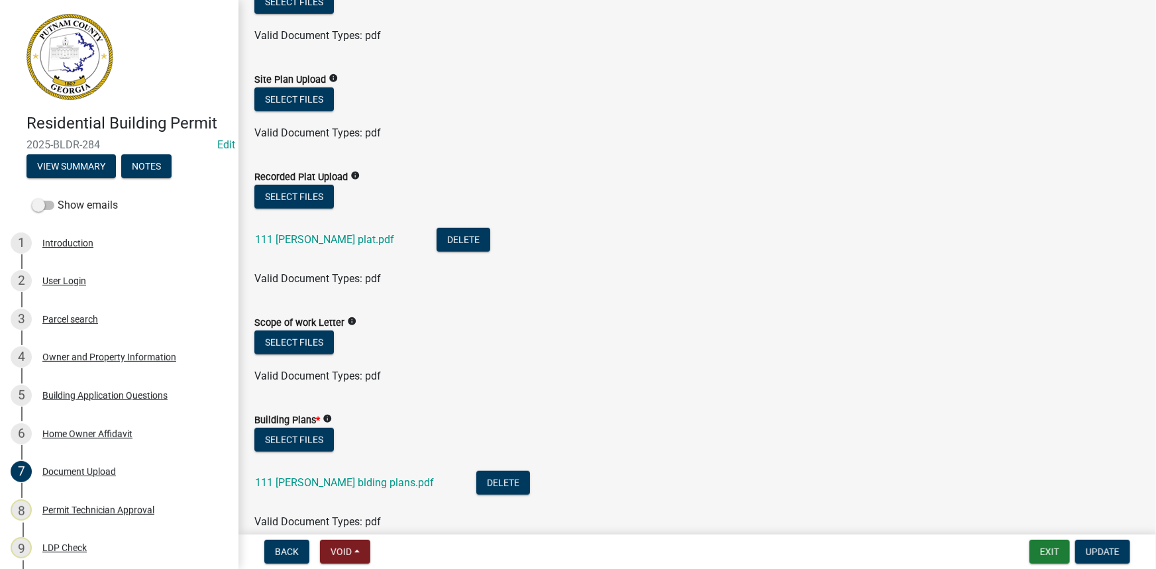
scroll to position [361, 0]
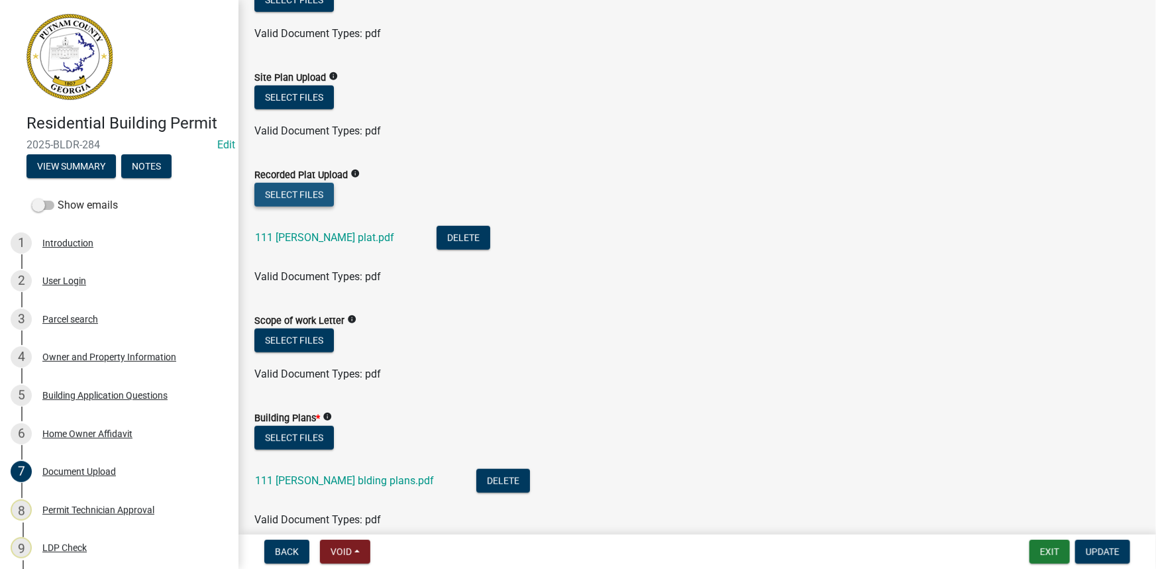
click at [317, 199] on button "Select files" at bounding box center [293, 195] width 79 height 24
click at [311, 444] on button "Select files" at bounding box center [293, 438] width 79 height 24
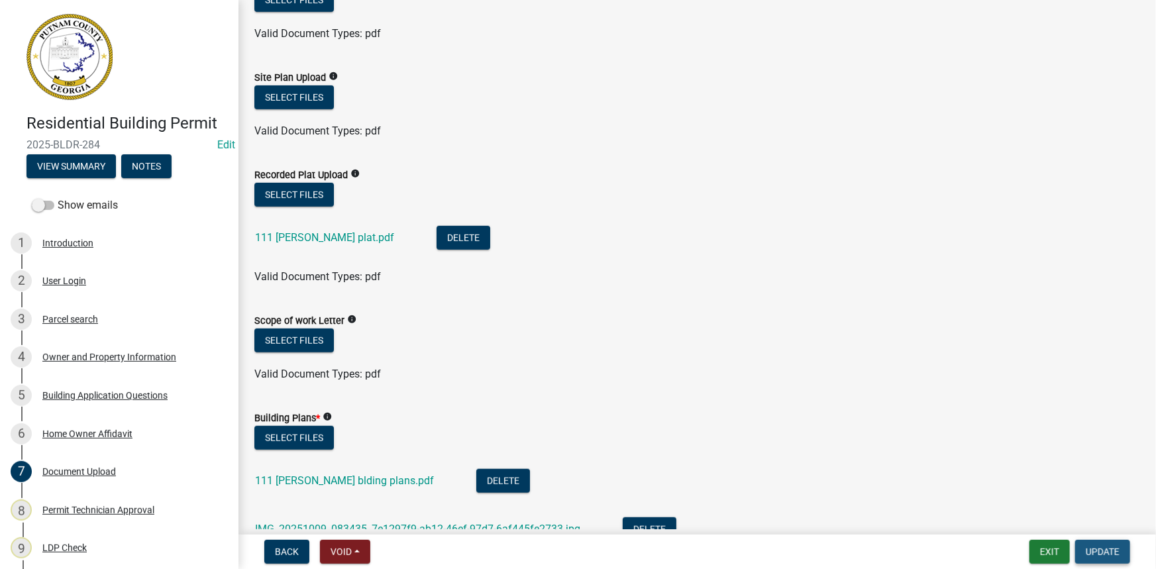
click at [1089, 543] on button "Update" at bounding box center [1102, 552] width 55 height 24
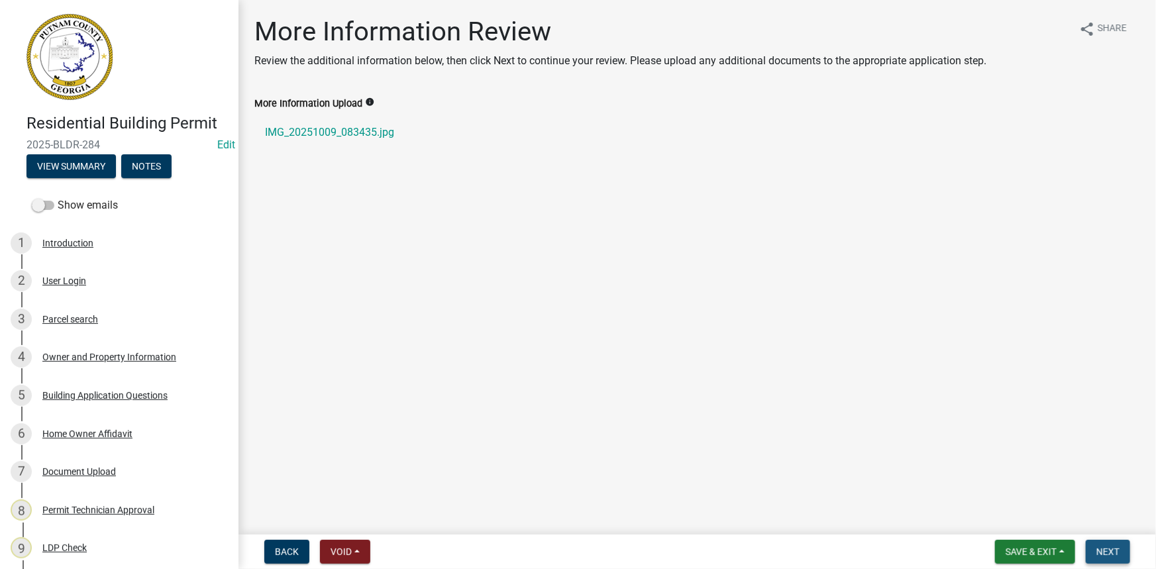
click at [1098, 542] on button "Next" at bounding box center [1107, 552] width 44 height 24
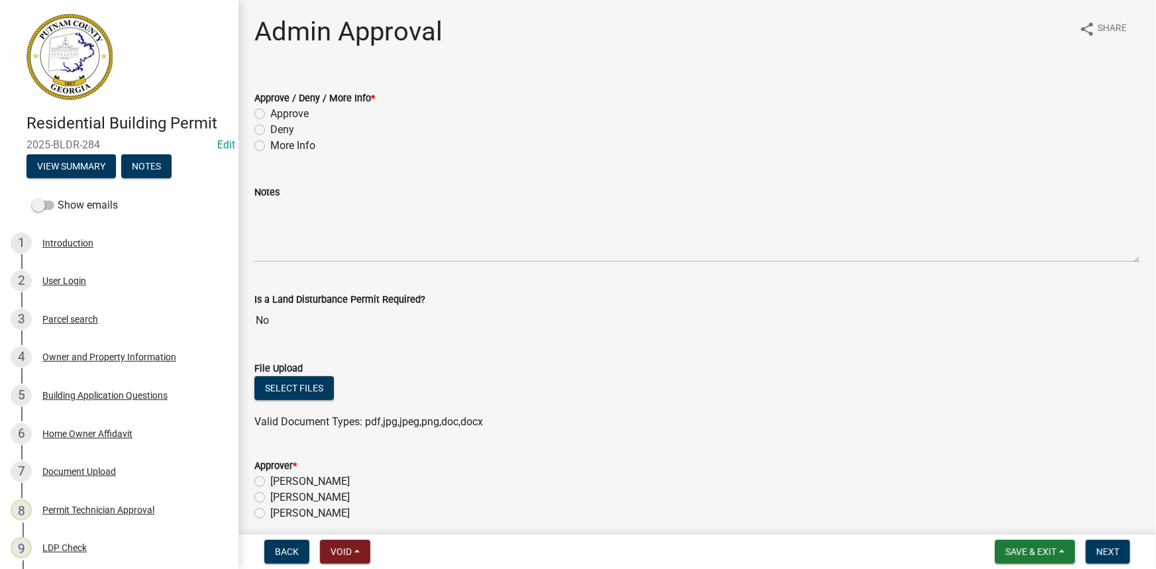
click at [303, 113] on label "Approve" at bounding box center [289, 114] width 38 height 16
click at [279, 113] on input "Approve" at bounding box center [274, 110] width 9 height 9
radio input "true"
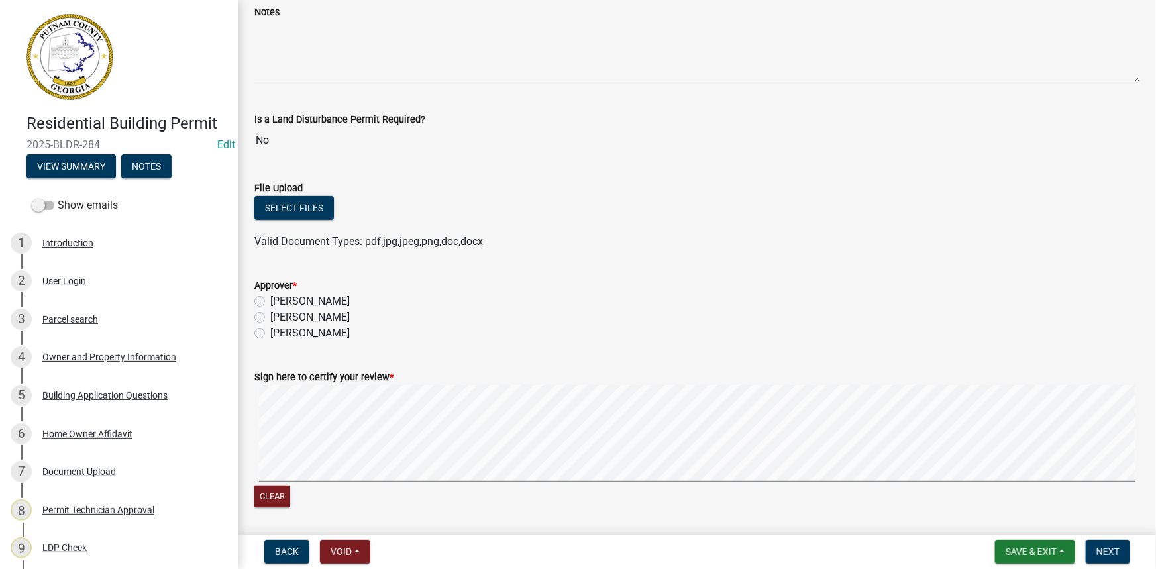
click at [324, 317] on label "Courtney Andrews" at bounding box center [309, 317] width 79 height 16
click at [279, 317] on input "Courtney Andrews" at bounding box center [274, 313] width 9 height 9
radio input "true"
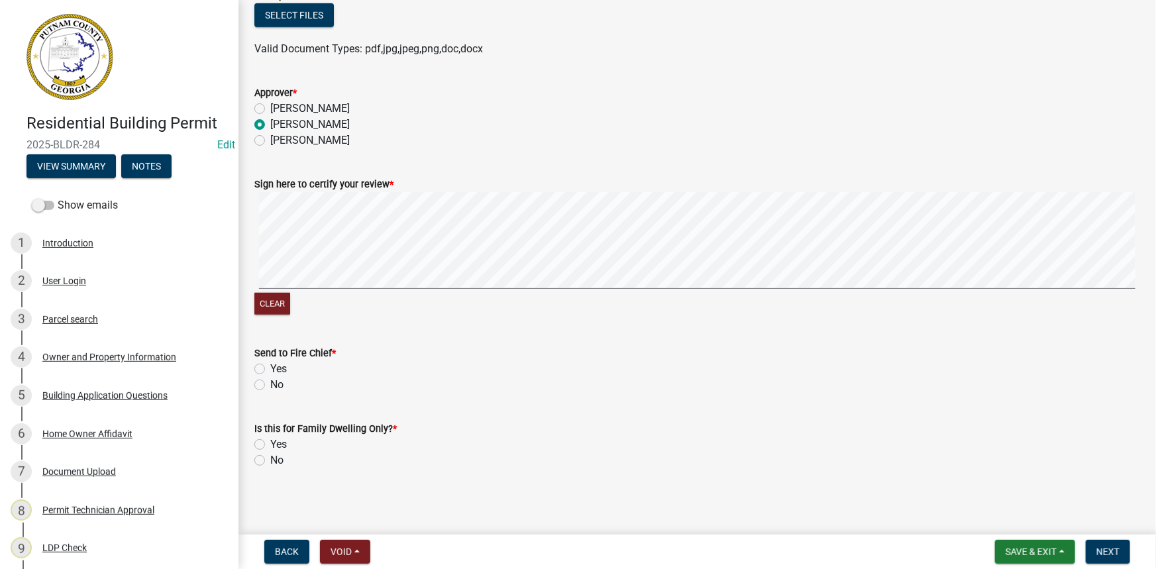
scroll to position [375, 0]
click at [270, 383] on label "No" at bounding box center [276, 383] width 13 height 16
click at [270, 383] on input "No" at bounding box center [274, 379] width 9 height 9
radio input "true"
click at [277, 459] on label "No" at bounding box center [276, 458] width 13 height 16
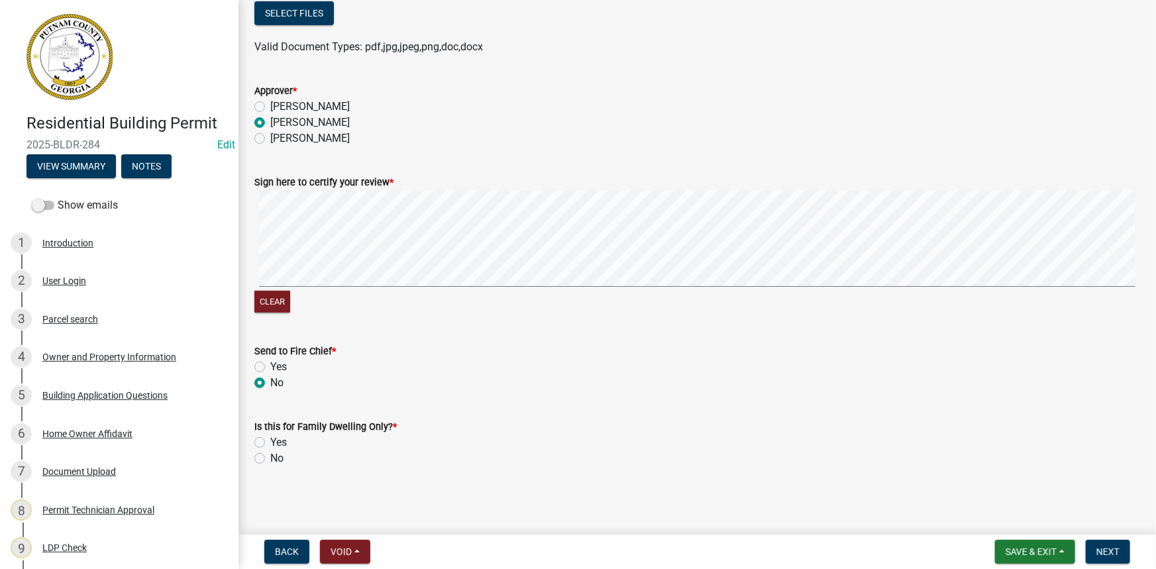
click at [277, 459] on input "No" at bounding box center [274, 454] width 9 height 9
radio input "true"
click at [1113, 542] on button "Next" at bounding box center [1107, 552] width 44 height 24
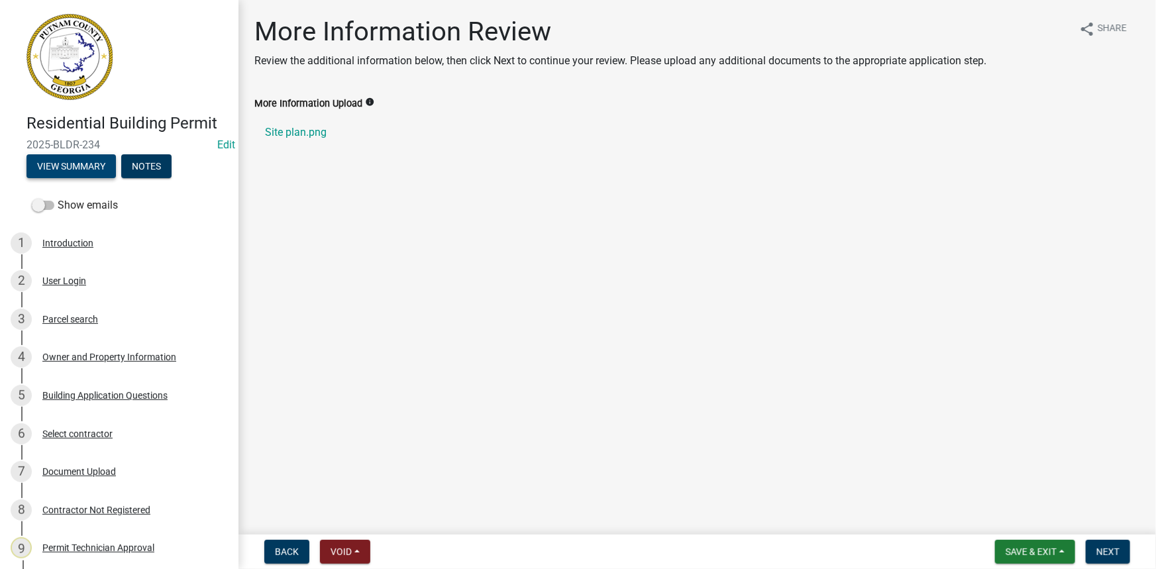
click at [93, 169] on button "View Summary" at bounding box center [70, 166] width 89 height 24
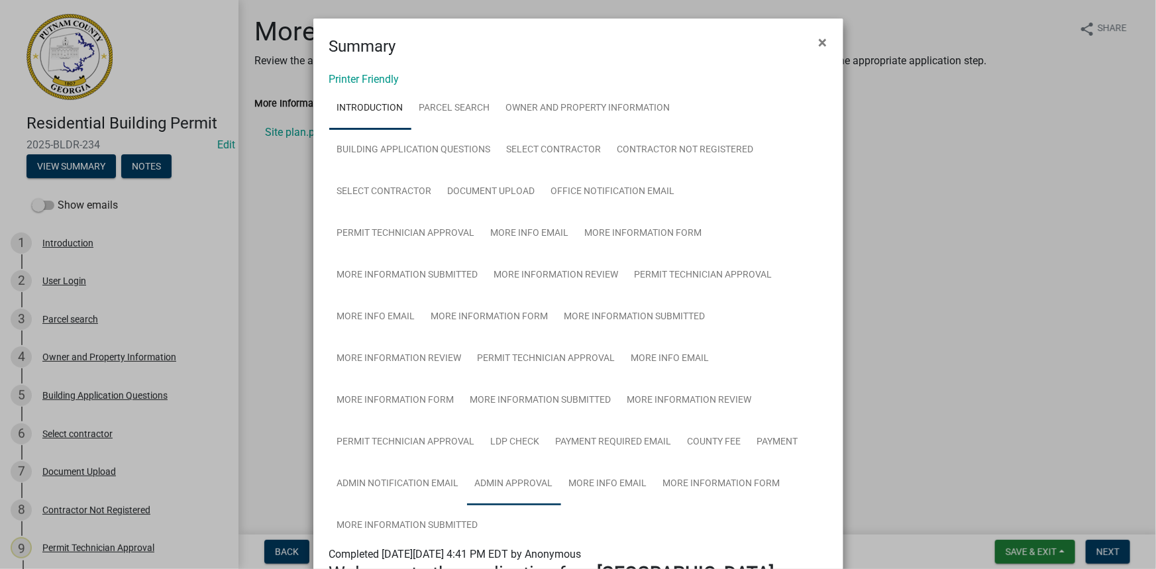
click at [510, 493] on link "Admin Approval" at bounding box center [514, 484] width 94 height 42
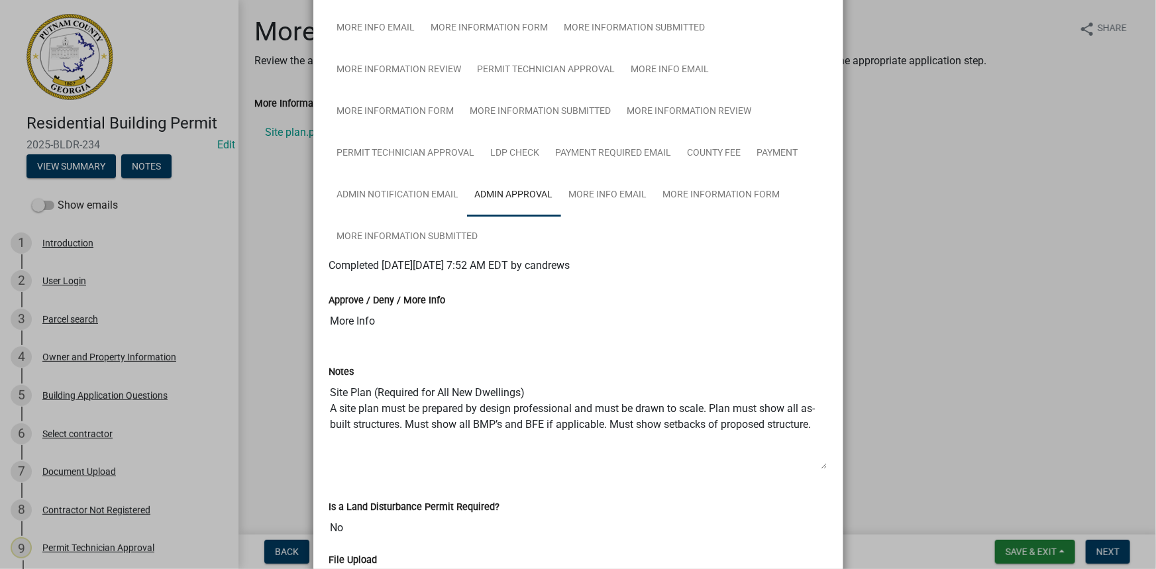
scroll to position [301, 0]
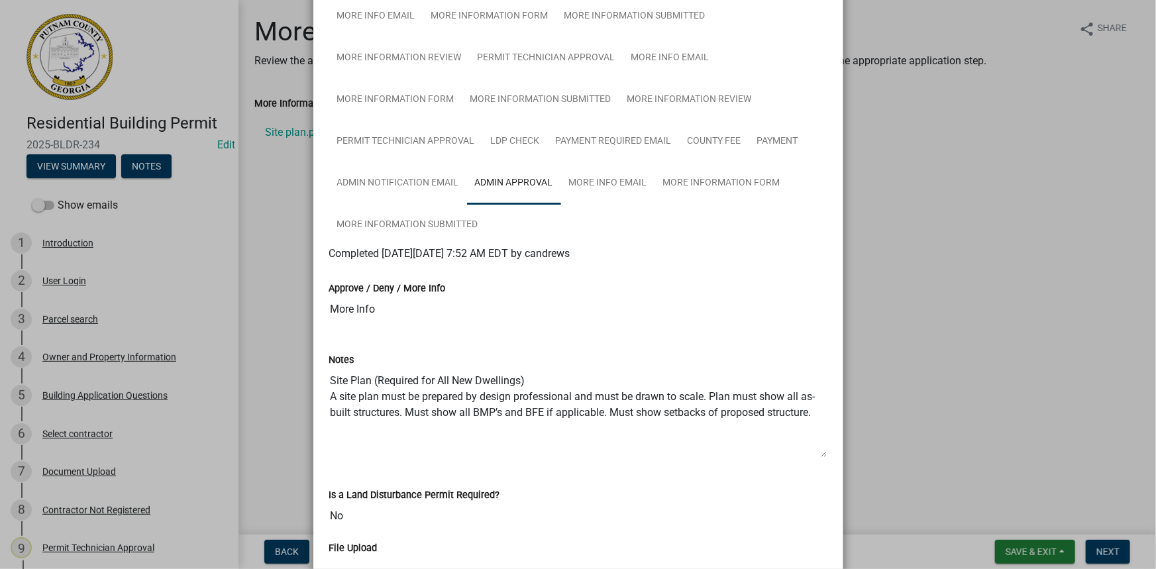
click at [292, 184] on ngb-modal-window "Summary × Printer Friendly Introduction Parcel search Owner and Property Inform…" at bounding box center [578, 284] width 1156 height 569
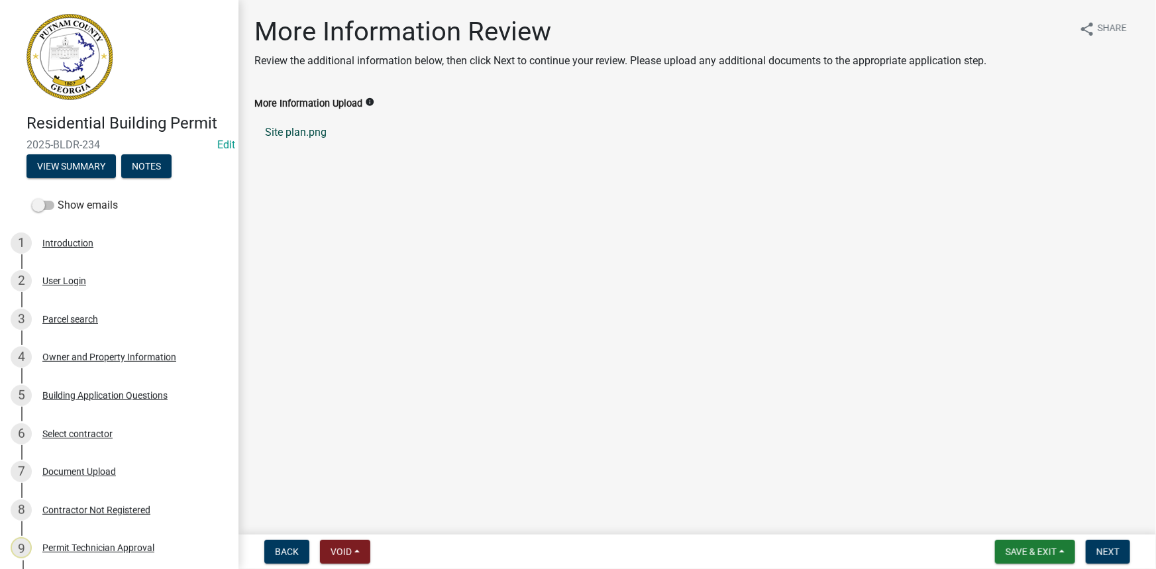
click at [291, 130] on link "Site plan.png" at bounding box center [696, 133] width 885 height 32
click at [75, 154] on button "View Summary" at bounding box center [70, 166] width 89 height 24
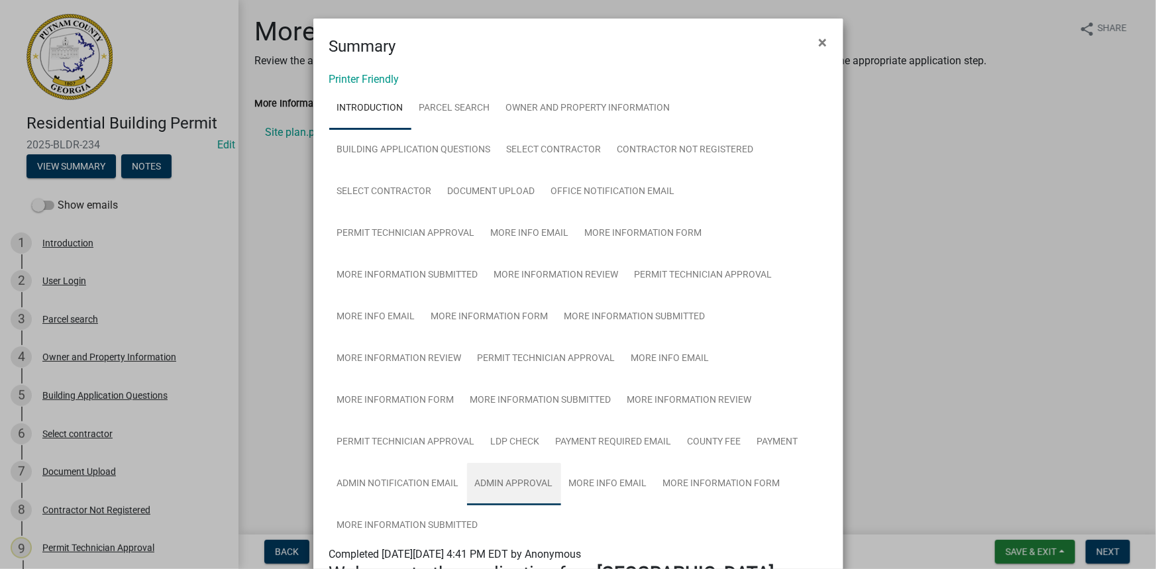
click at [528, 481] on link "Admin Approval" at bounding box center [514, 484] width 94 height 42
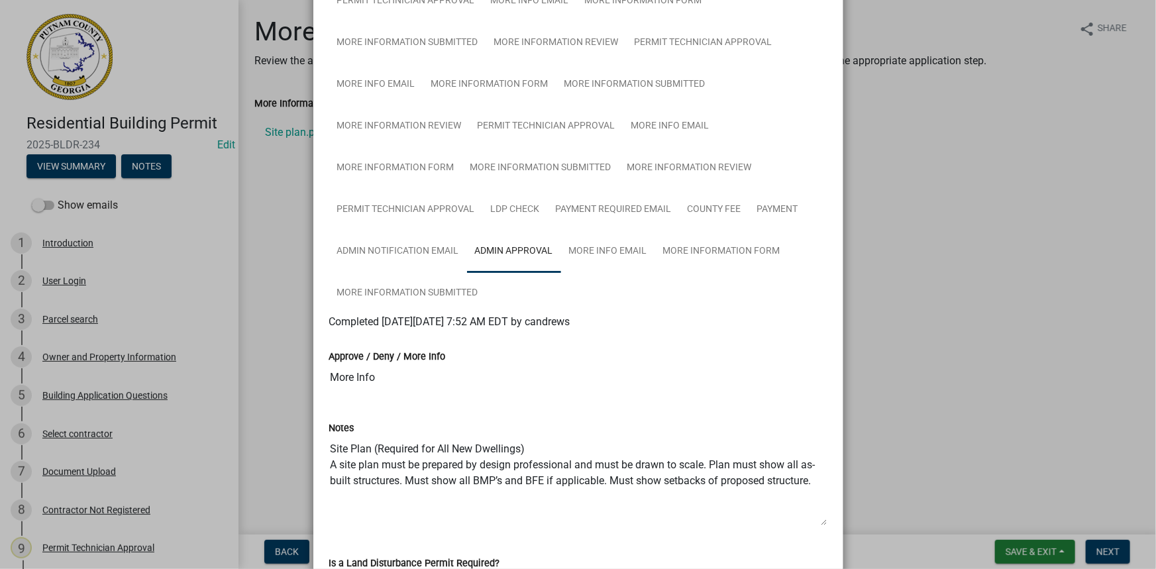
scroll to position [255, 0]
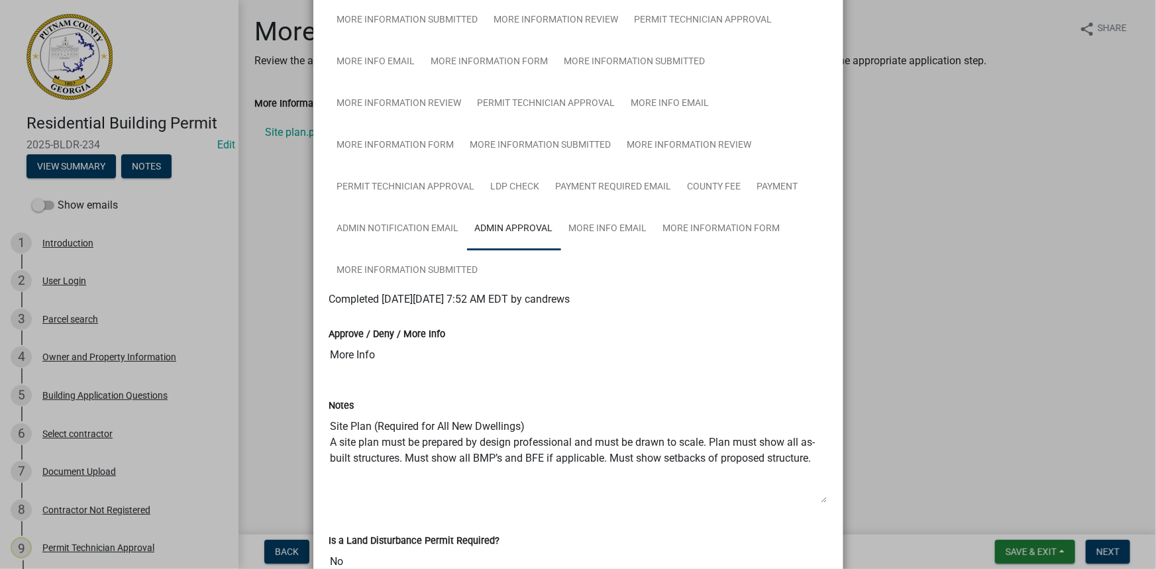
drag, startPoint x: 359, startPoint y: 444, endPoint x: 810, endPoint y: 459, distance: 451.2
click at [810, 459] on textarea "Site Plan (Required for All New Dwellings) A site plan must be prepared by desi…" at bounding box center [578, 458] width 498 height 90
click at [924, 324] on ngb-modal-window "Summary × Printer Friendly Introduction Parcel search Owner and Property Inform…" at bounding box center [578, 284] width 1156 height 569
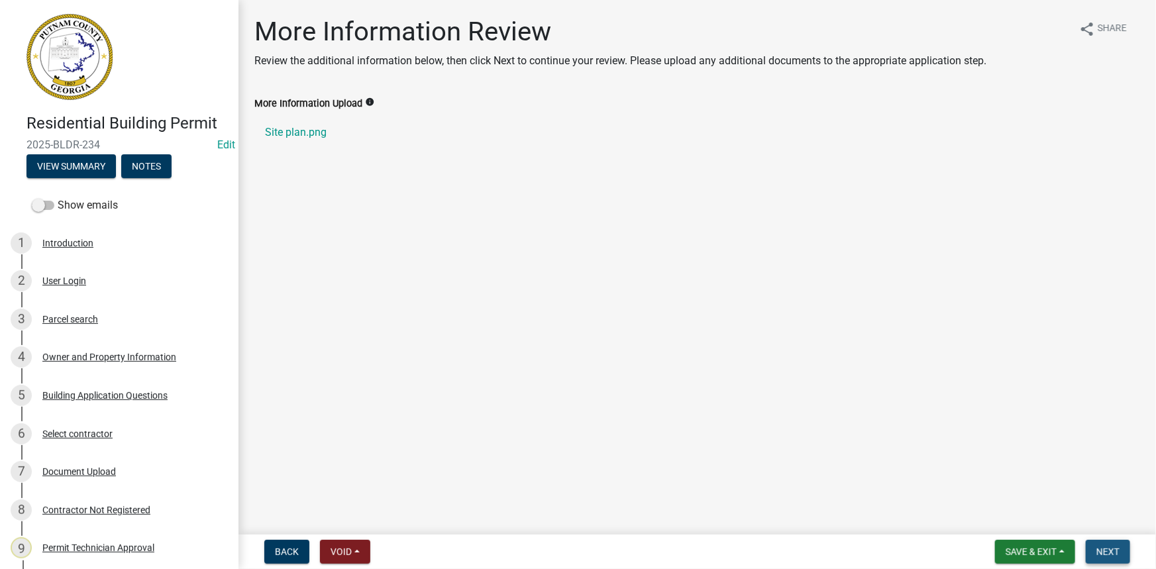
click at [1113, 554] on span "Next" at bounding box center [1107, 551] width 23 height 11
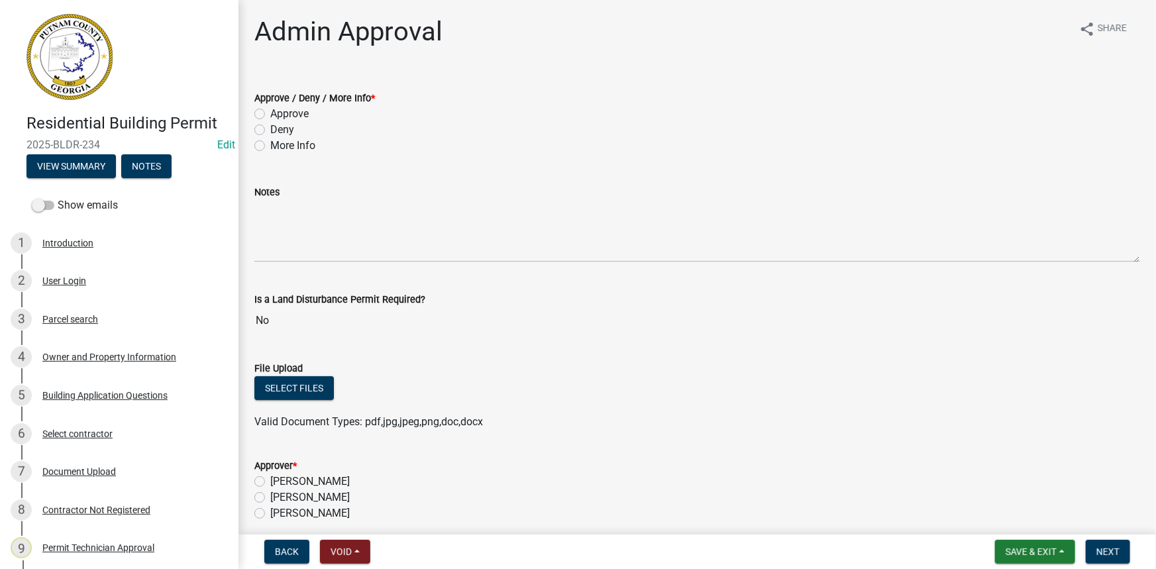
drag, startPoint x: 312, startPoint y: 143, endPoint x: 335, endPoint y: 182, distance: 45.4
click at [312, 144] on label "More Info" at bounding box center [292, 146] width 45 height 16
click at [279, 144] on input "More Info" at bounding box center [274, 142] width 9 height 9
radio input "true"
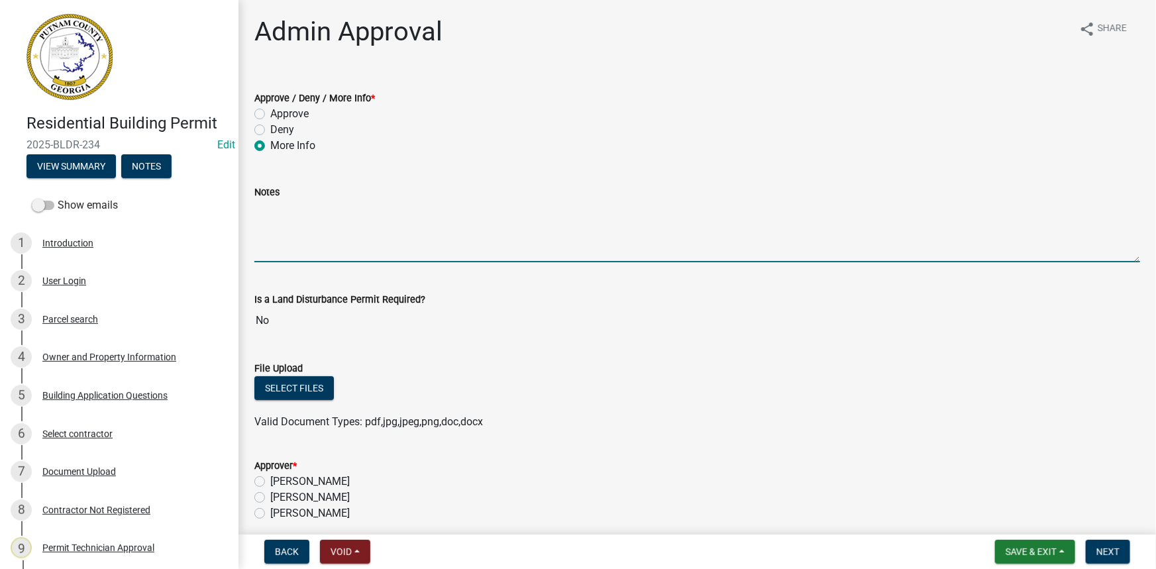
click at [356, 228] on textarea "Notes" at bounding box center [696, 231] width 885 height 62
paste textarea "Unfortunately, the site plan you provided will not suffice, as it only shows a …"
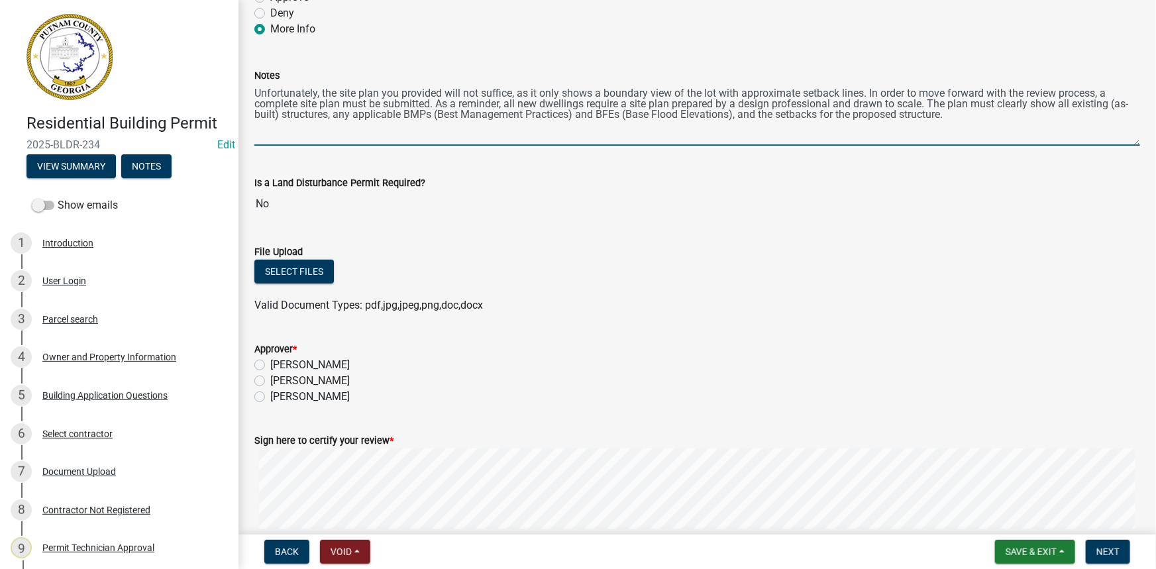
scroll to position [120, 0]
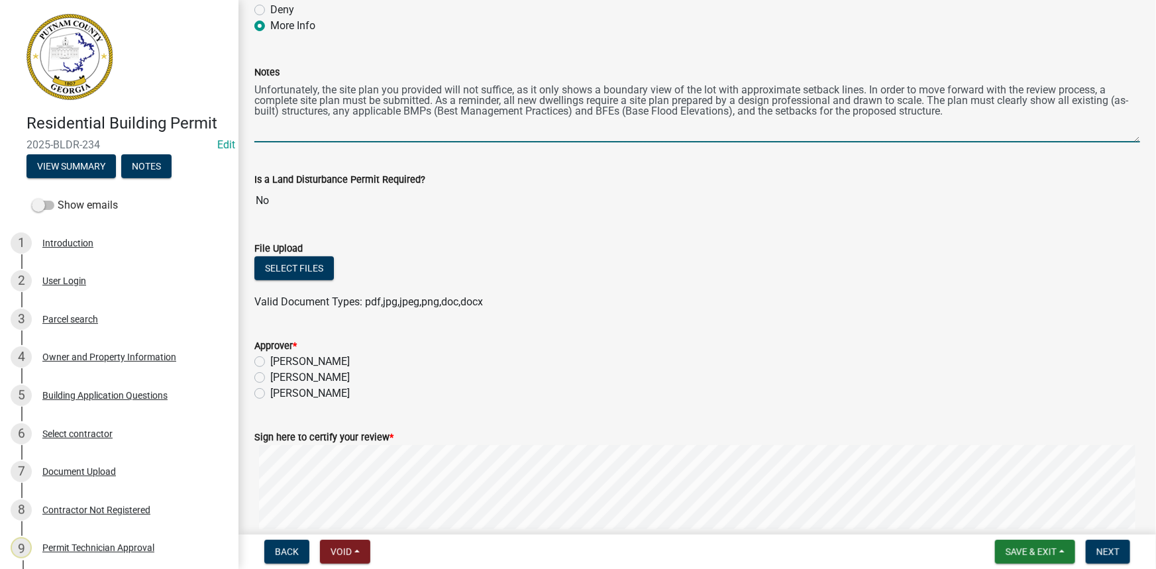
type textarea "Unfortunately, the site plan you provided will not suffice, as it only shows a …"
click at [322, 372] on label "Courtney Andrews" at bounding box center [309, 378] width 79 height 16
click at [279, 372] on input "Courtney Andrews" at bounding box center [274, 374] width 9 height 9
radio input "true"
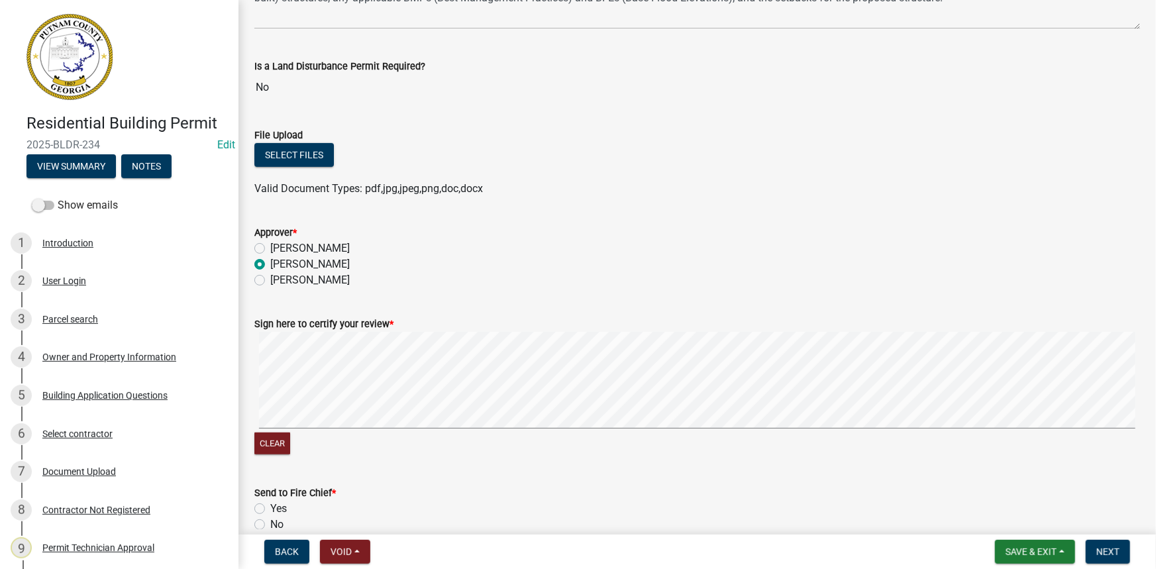
scroll to position [240, 0]
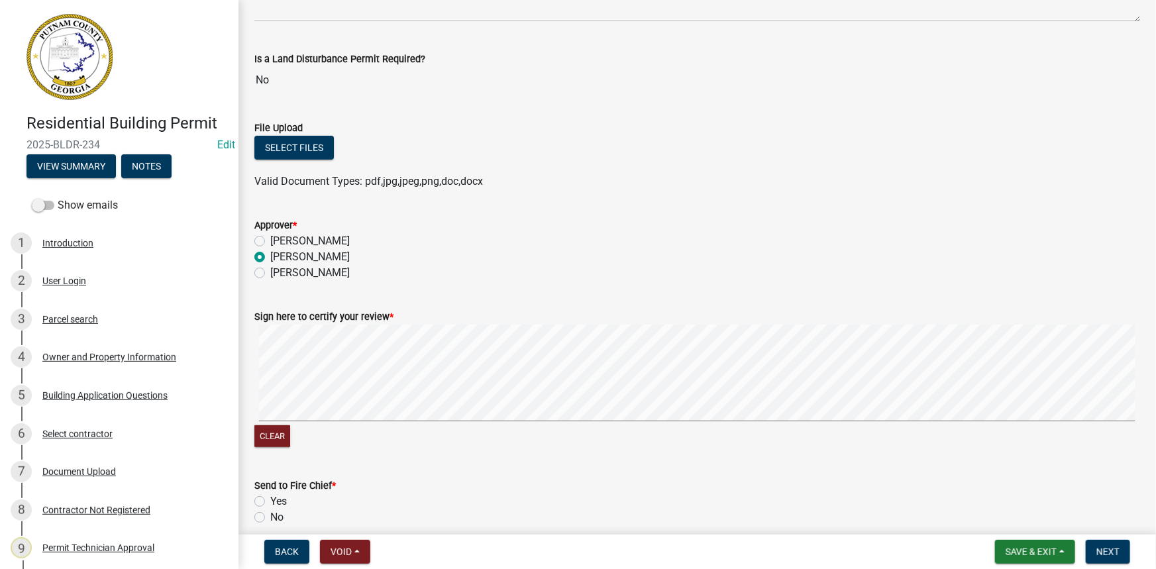
click at [270, 519] on label "No" at bounding box center [276, 517] width 13 height 16
click at [270, 518] on input "No" at bounding box center [274, 513] width 9 height 9
radio input "true"
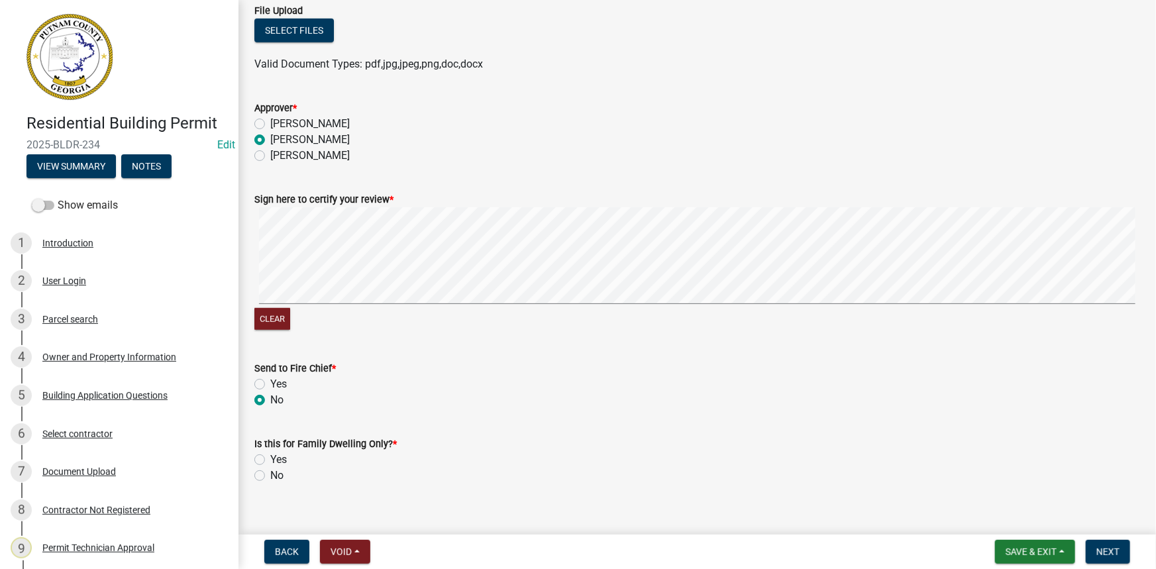
scroll to position [360, 0]
click at [270, 471] on label "No" at bounding box center [276, 474] width 13 height 16
click at [270, 471] on input "No" at bounding box center [274, 470] width 9 height 9
radio input "true"
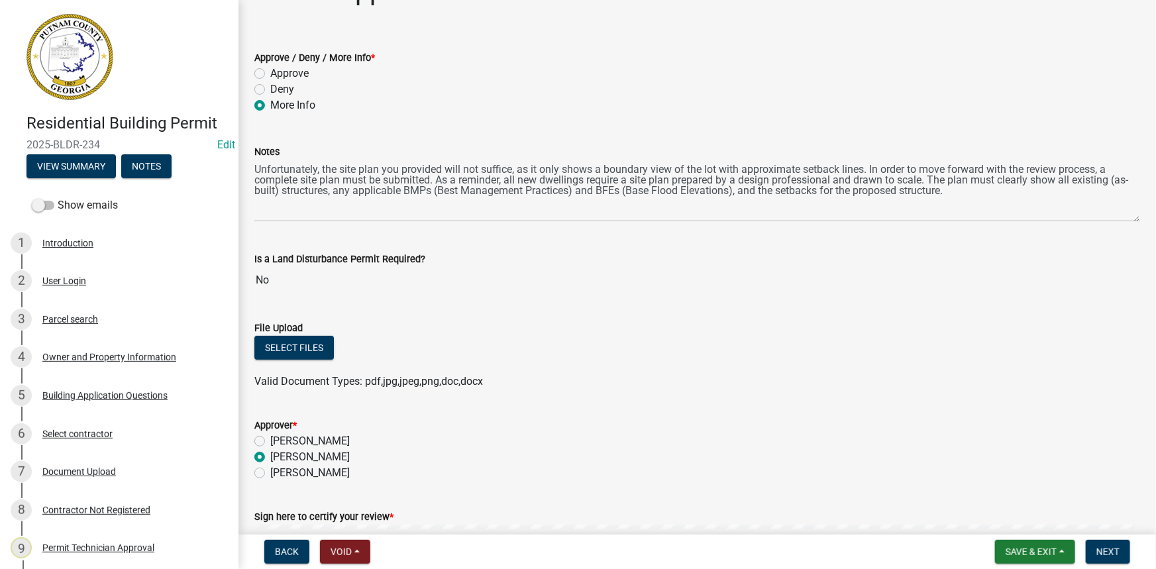
scroll to position [31, 0]
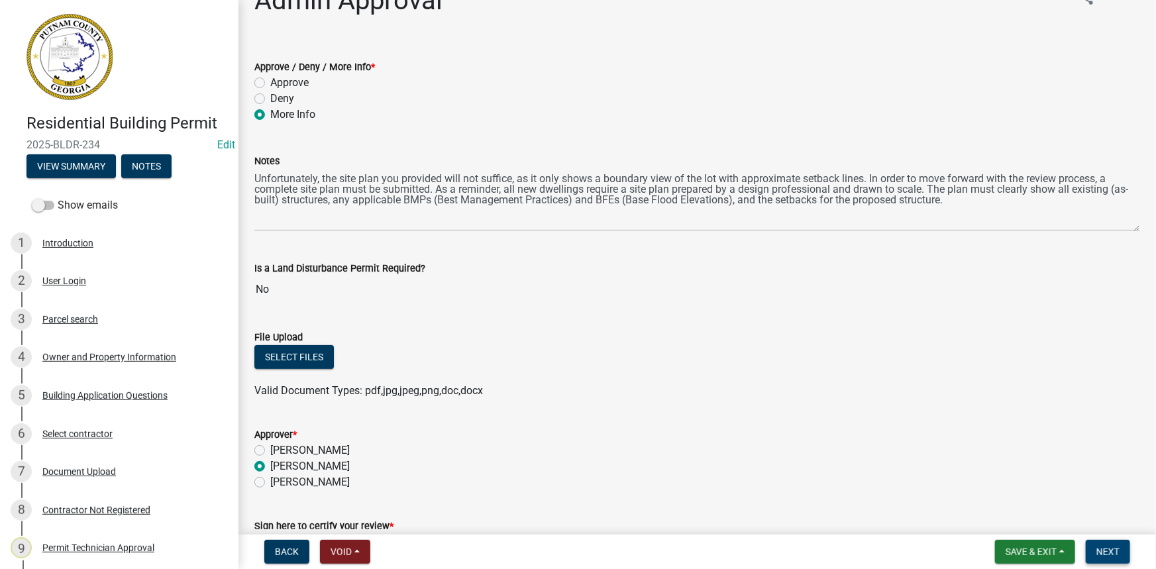
click at [1101, 550] on span "Next" at bounding box center [1107, 551] width 23 height 11
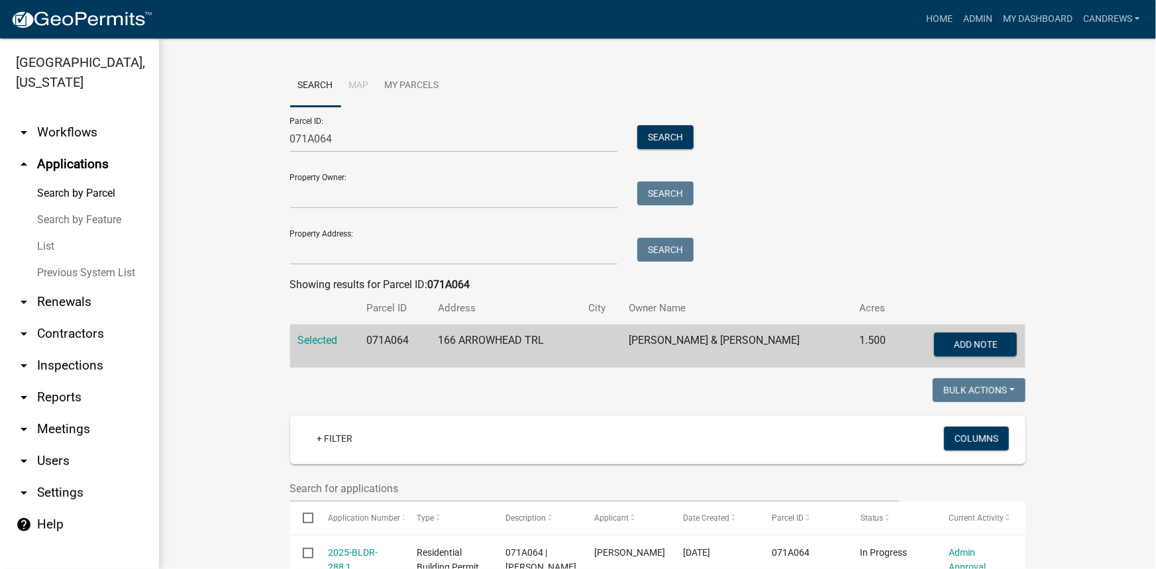
scroll to position [175, 0]
